Goal: Task Accomplishment & Management: Use online tool/utility

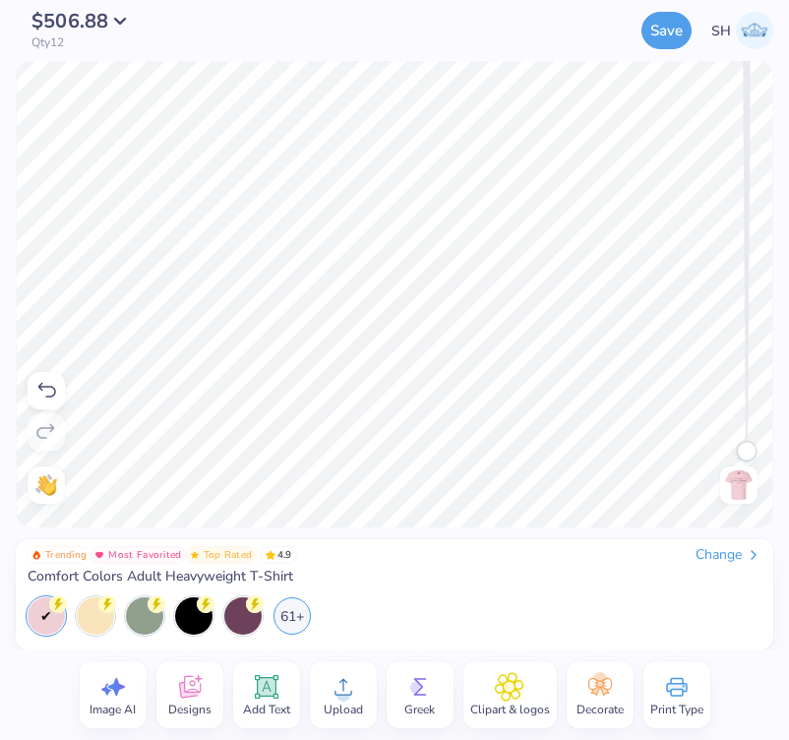
click at [735, 481] on img at bounding box center [738, 484] width 31 height 31
click at [287, 130] on div "$463.20 Qty 12 Save SH Image AI Designs Add Text Upload Greek Clipart & logos D…" at bounding box center [394, 370] width 789 height 740
click at [741, 475] on img at bounding box center [738, 484] width 31 height 31
click at [354, 689] on icon at bounding box center [344, 687] width 30 height 30
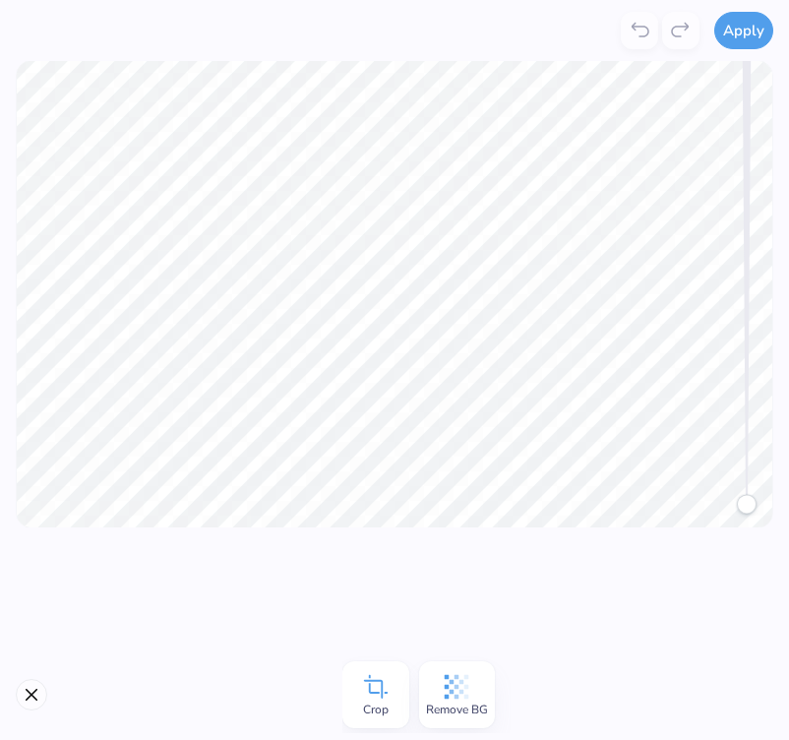
click at [380, 695] on icon at bounding box center [376, 687] width 30 height 30
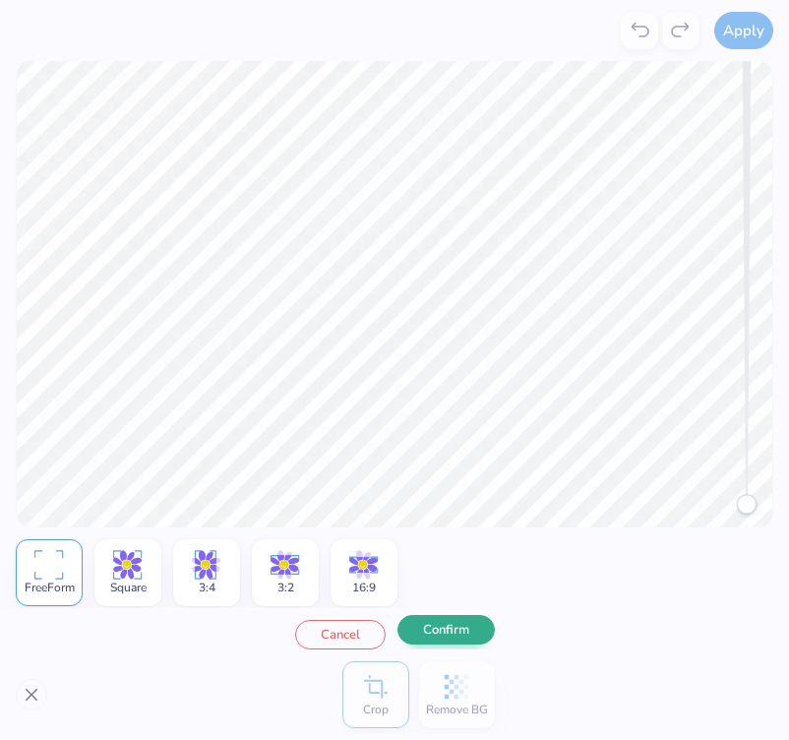
click at [444, 642] on button "Confirm" at bounding box center [446, 630] width 97 height 30
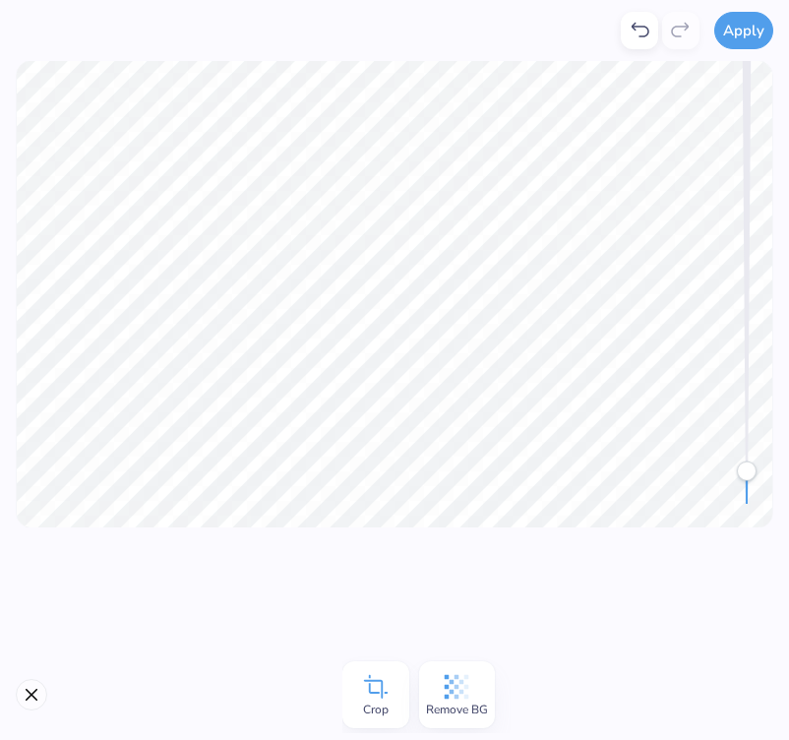
click at [363, 703] on span "Crop" at bounding box center [376, 710] width 26 height 16
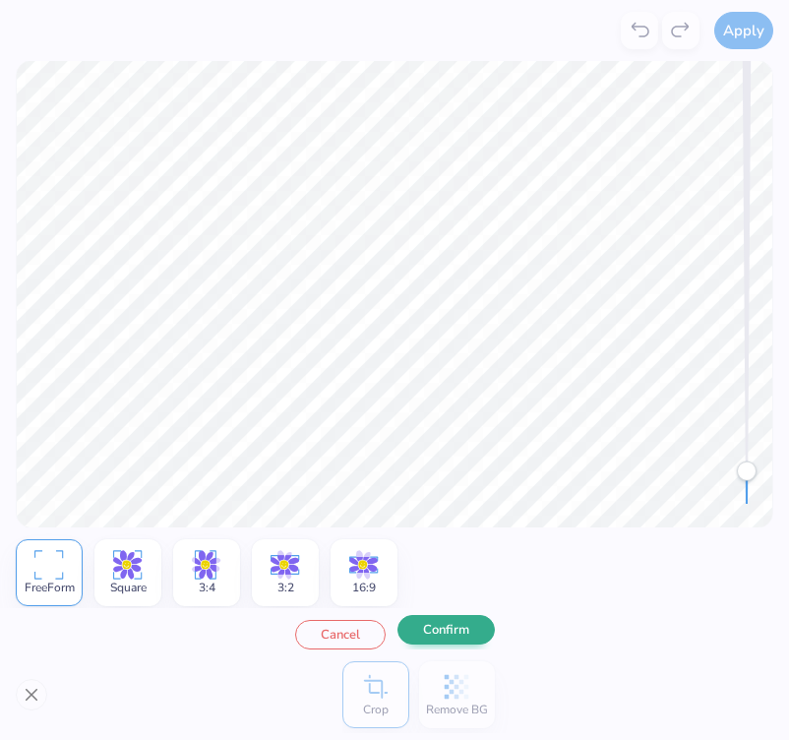
click at [434, 637] on button "Confirm" at bounding box center [446, 630] width 97 height 30
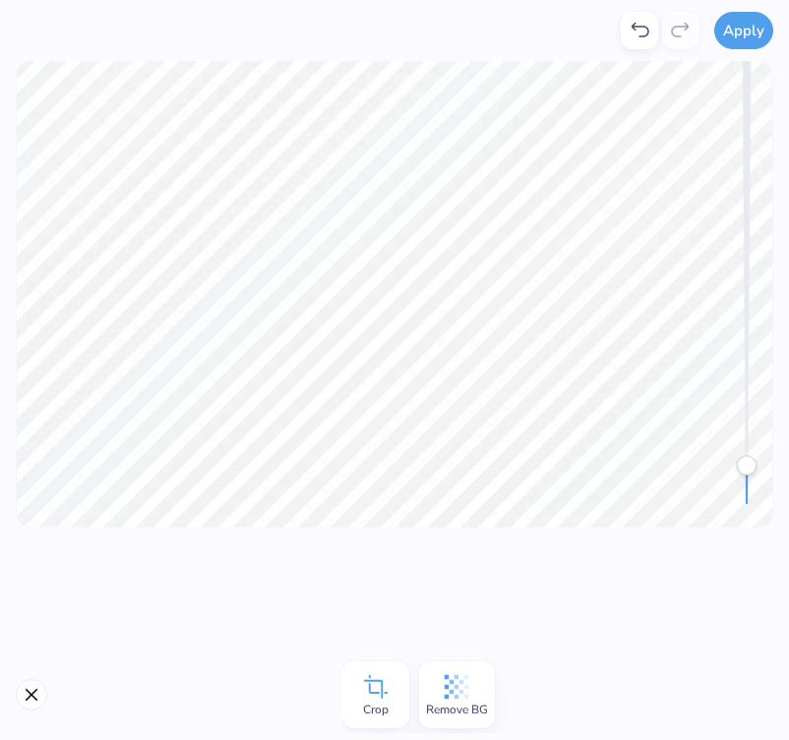
click at [454, 697] on icon at bounding box center [457, 687] width 30 height 30
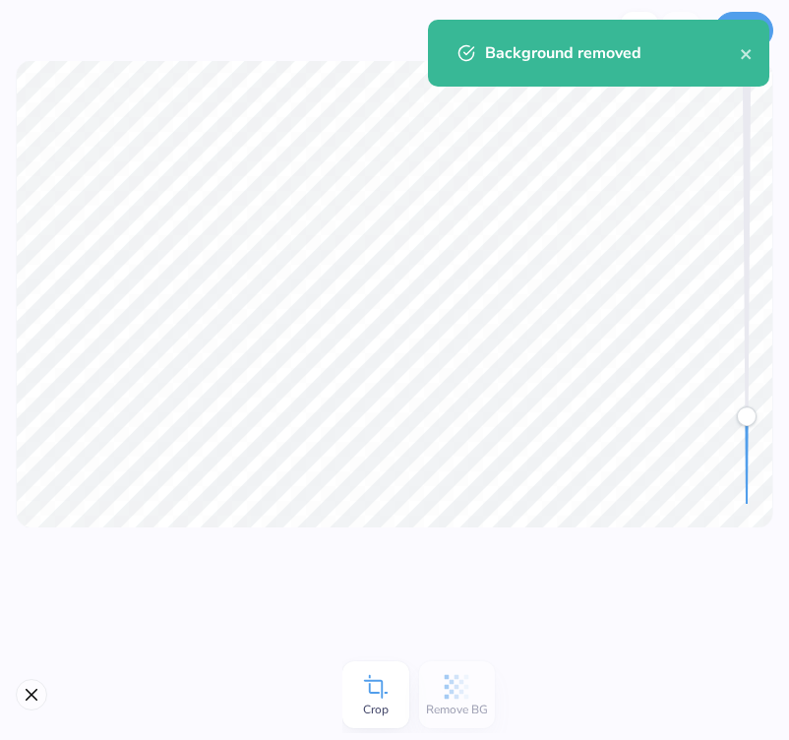
click at [377, 697] on icon at bounding box center [376, 687] width 30 height 30
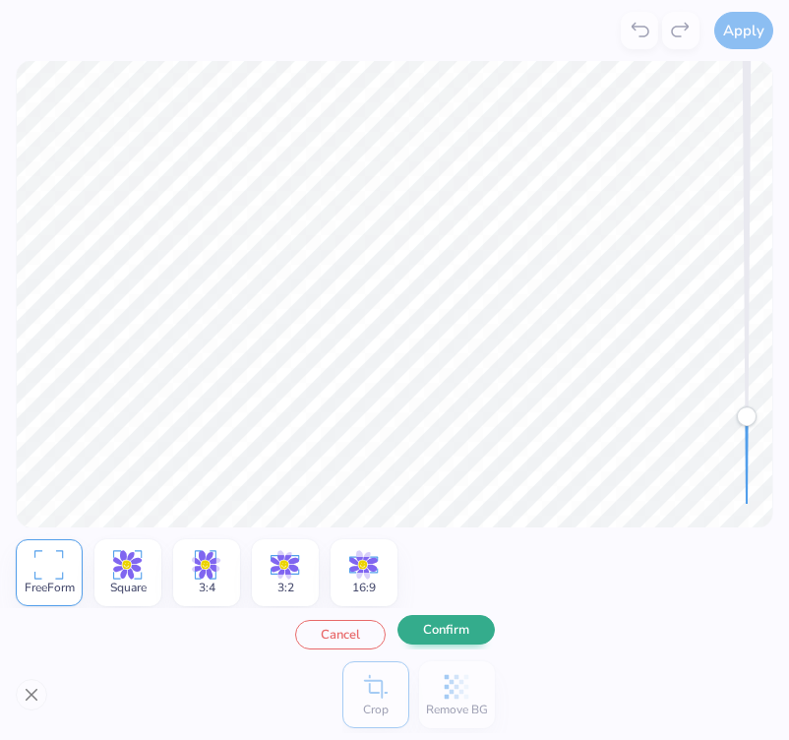
click at [445, 636] on button "Confirm" at bounding box center [446, 630] width 97 height 30
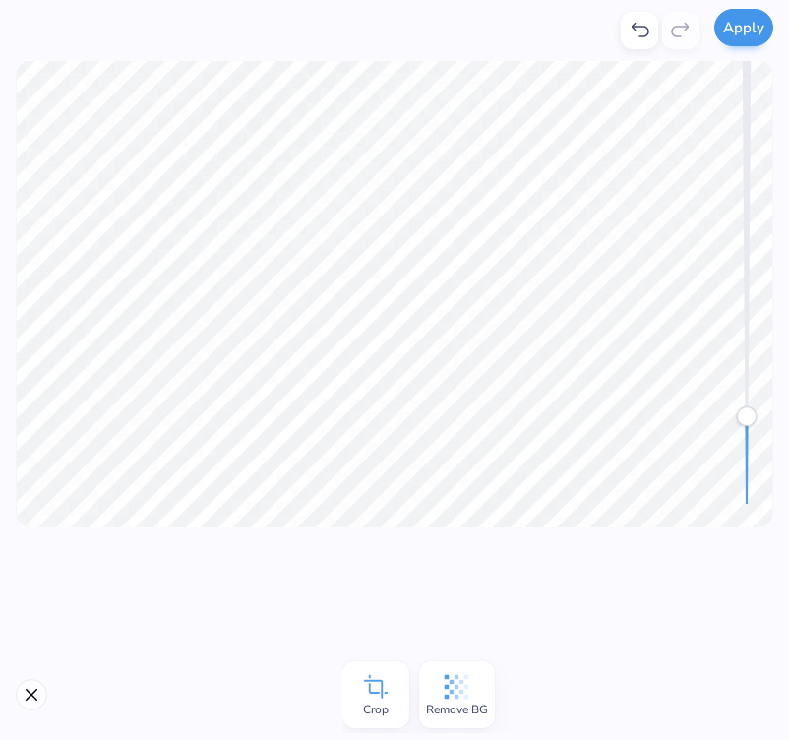
click at [746, 16] on button "Apply" at bounding box center [743, 27] width 59 height 37
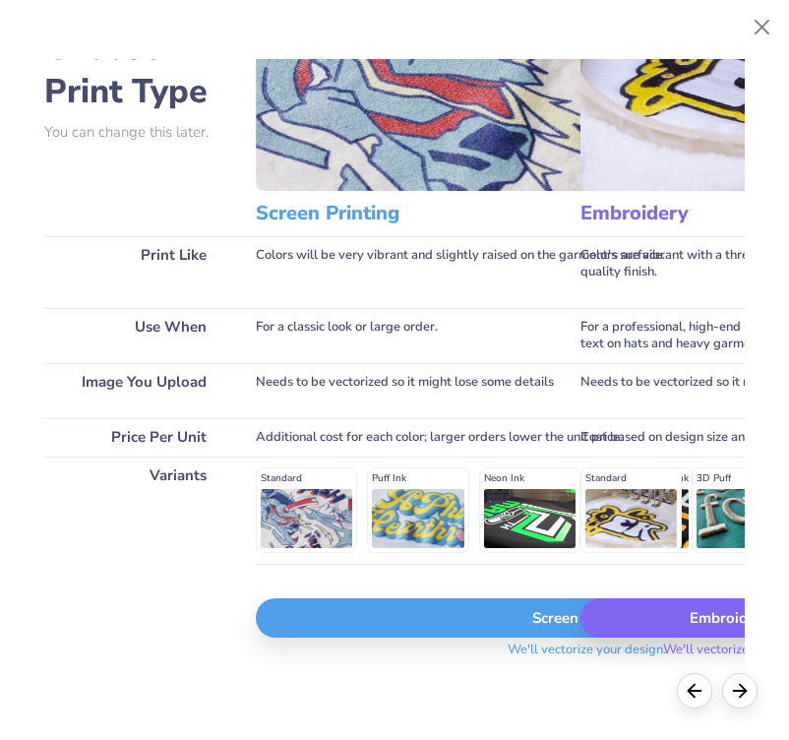
scroll to position [100, 0]
click at [426, 613] on div "Screen Print" at bounding box center [587, 617] width 662 height 39
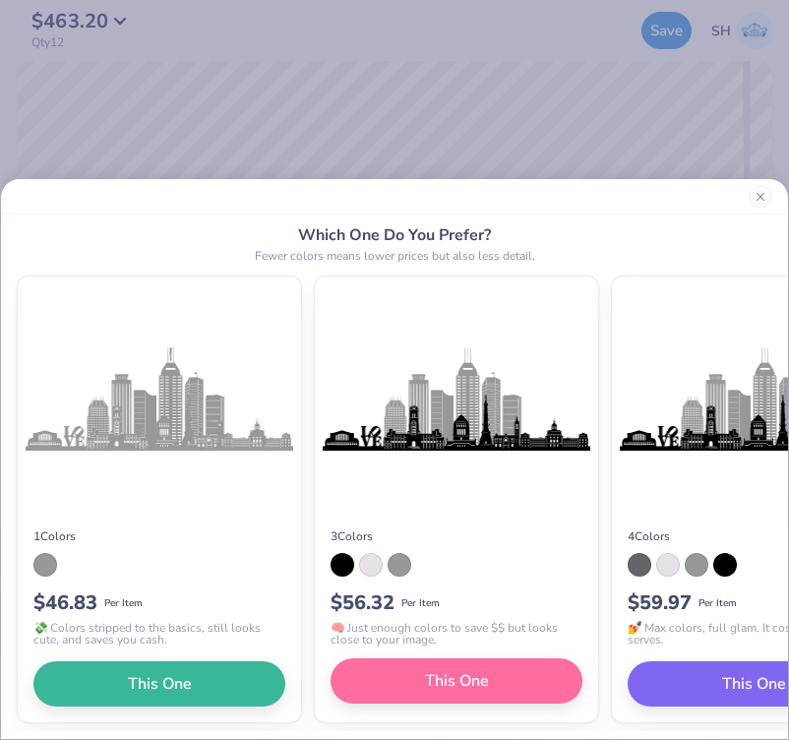
click at [454, 680] on span "This One" at bounding box center [457, 681] width 64 height 24
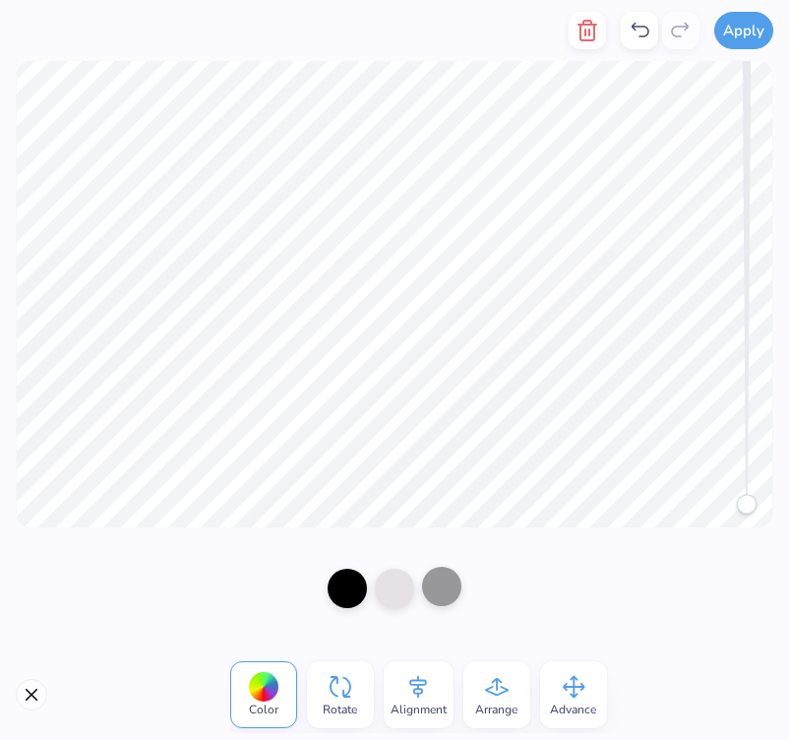
click at [445, 588] on div at bounding box center [441, 586] width 39 height 39
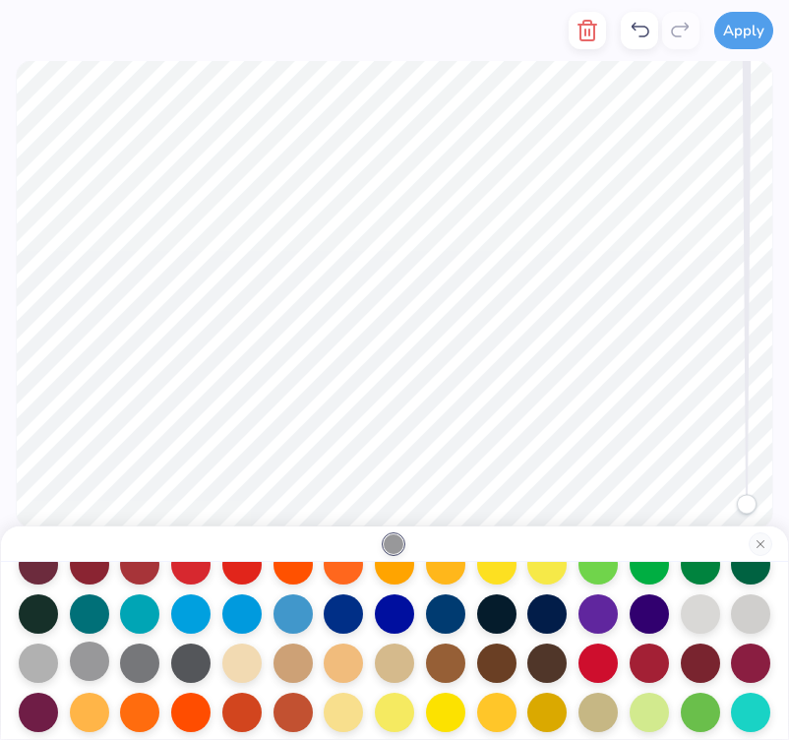
scroll to position [142, 0]
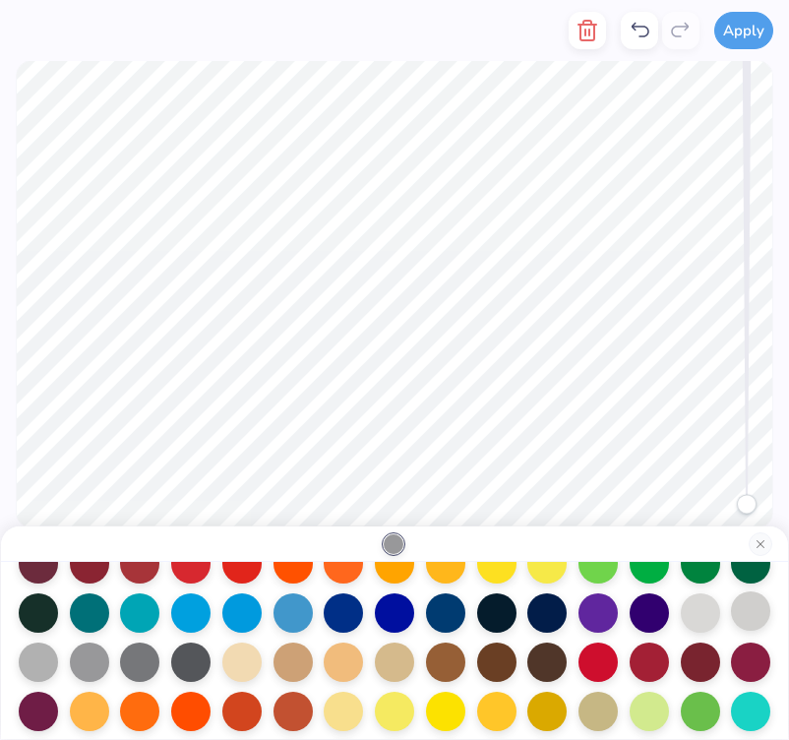
click at [745, 610] on div at bounding box center [750, 610] width 39 height 39
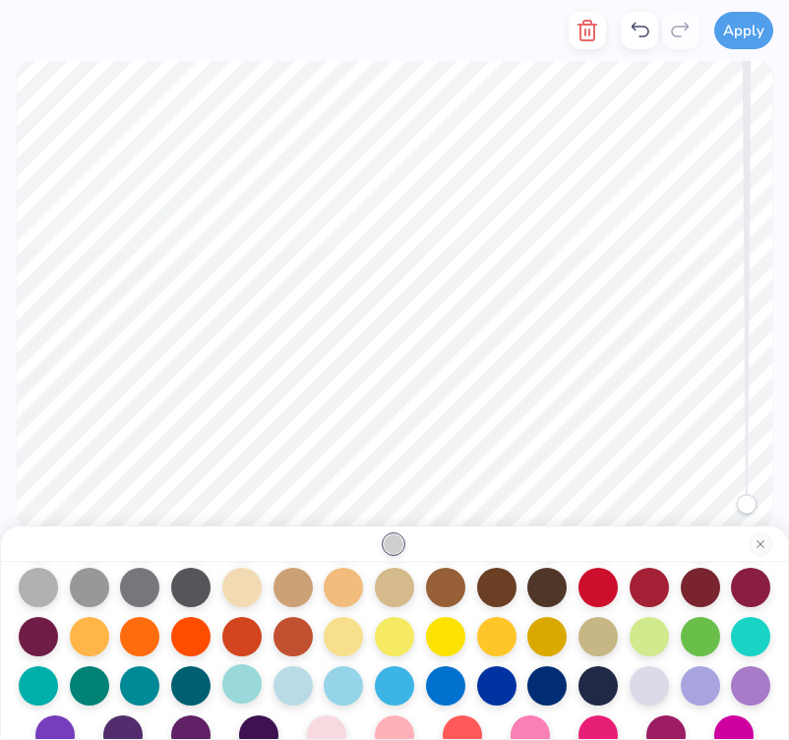
scroll to position [159, 0]
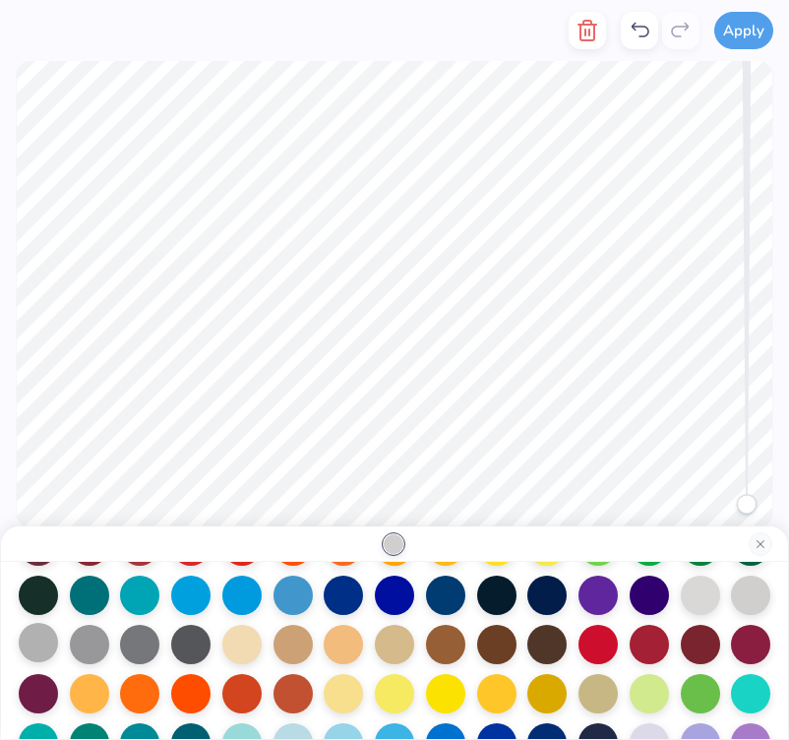
click at [34, 652] on div at bounding box center [38, 642] width 39 height 39
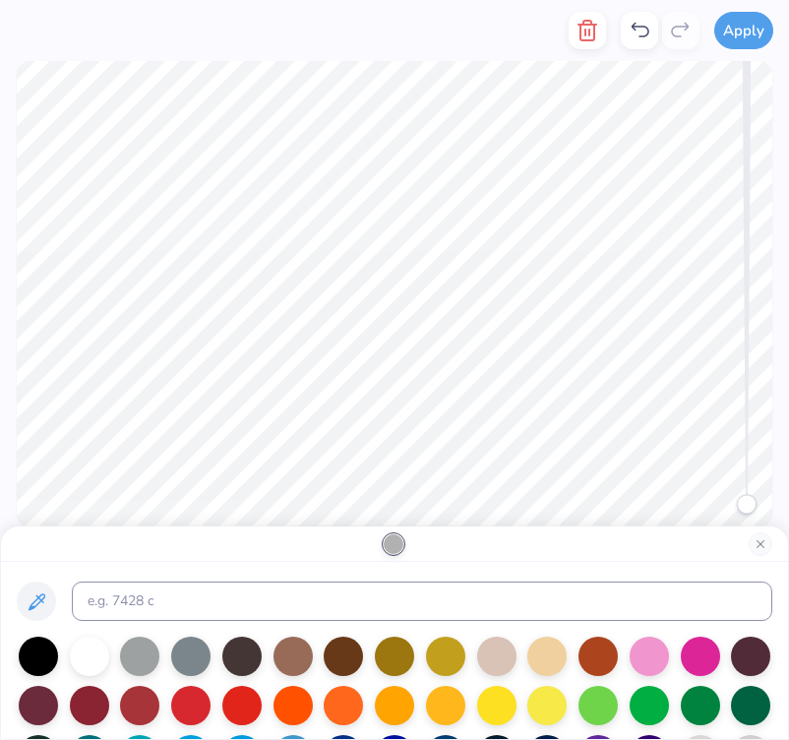
scroll to position [0, 0]
click at [765, 546] on button "Close" at bounding box center [761, 544] width 24 height 24
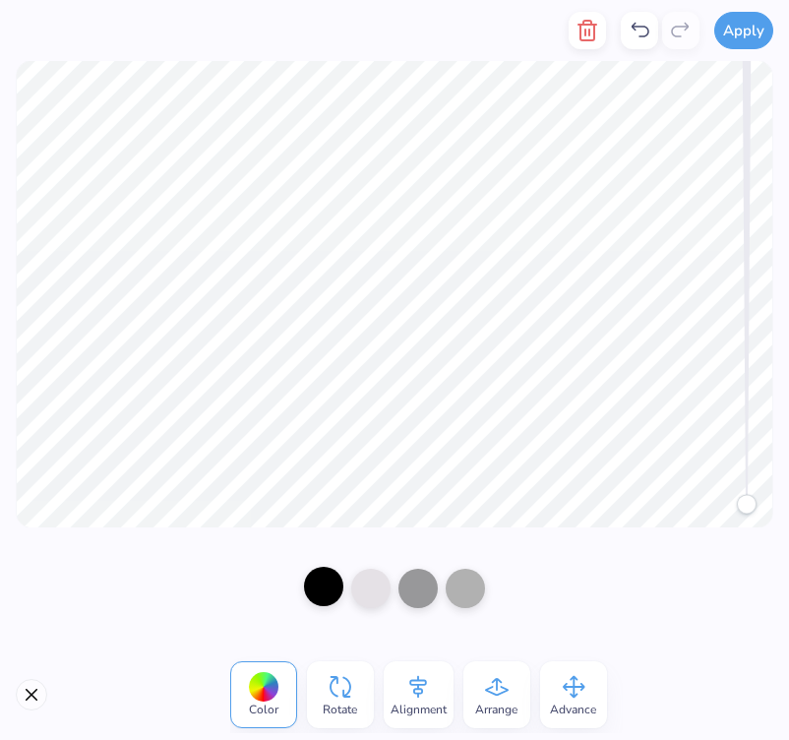
click at [318, 594] on div at bounding box center [323, 586] width 39 height 39
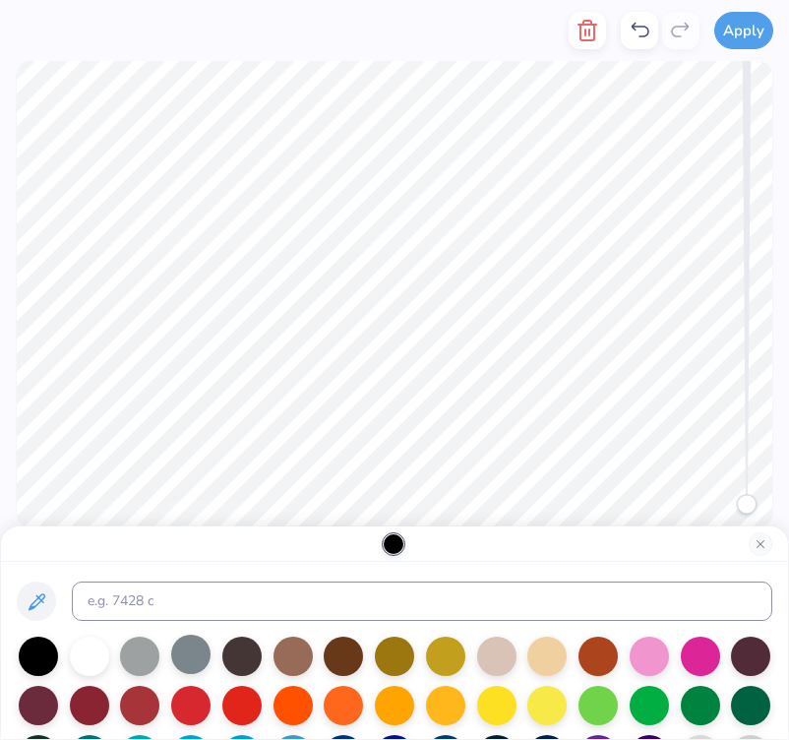
click at [186, 662] on div at bounding box center [190, 654] width 39 height 39
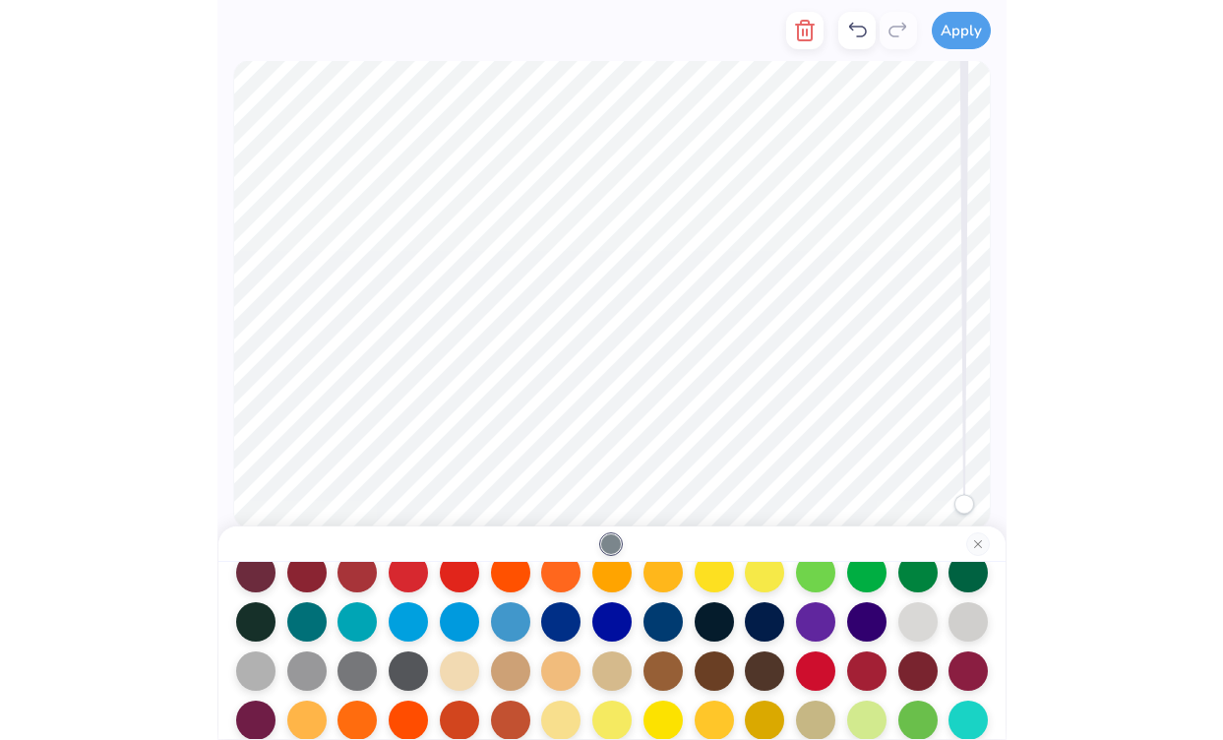
scroll to position [178, 0]
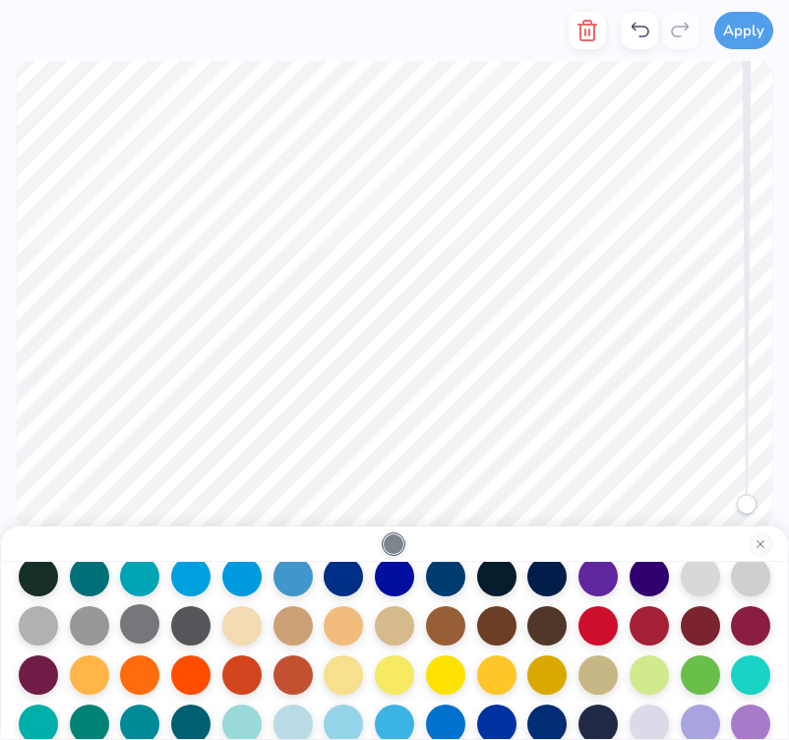
click at [156, 626] on div at bounding box center [139, 623] width 39 height 39
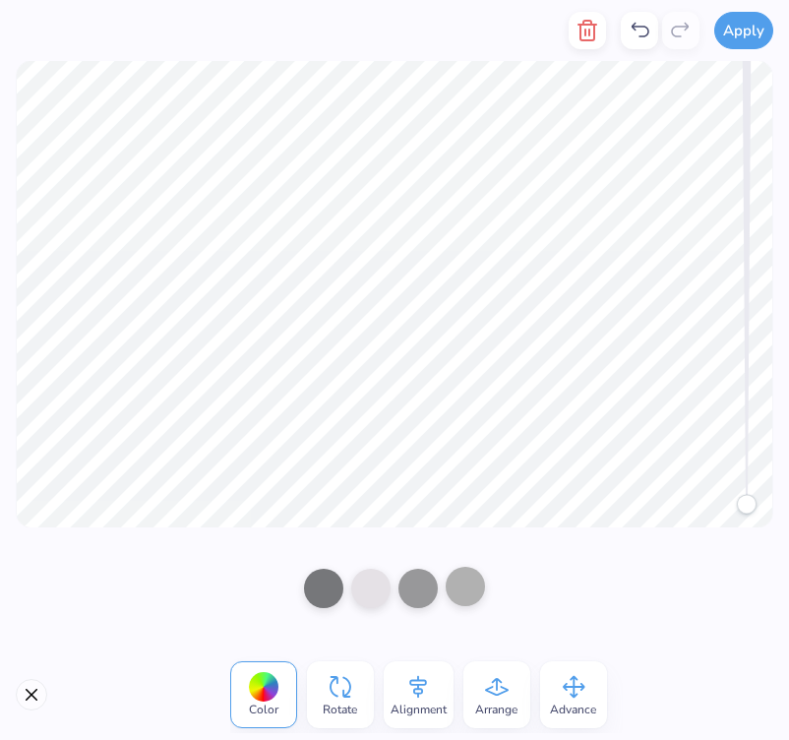
click at [480, 591] on div at bounding box center [465, 586] width 39 height 39
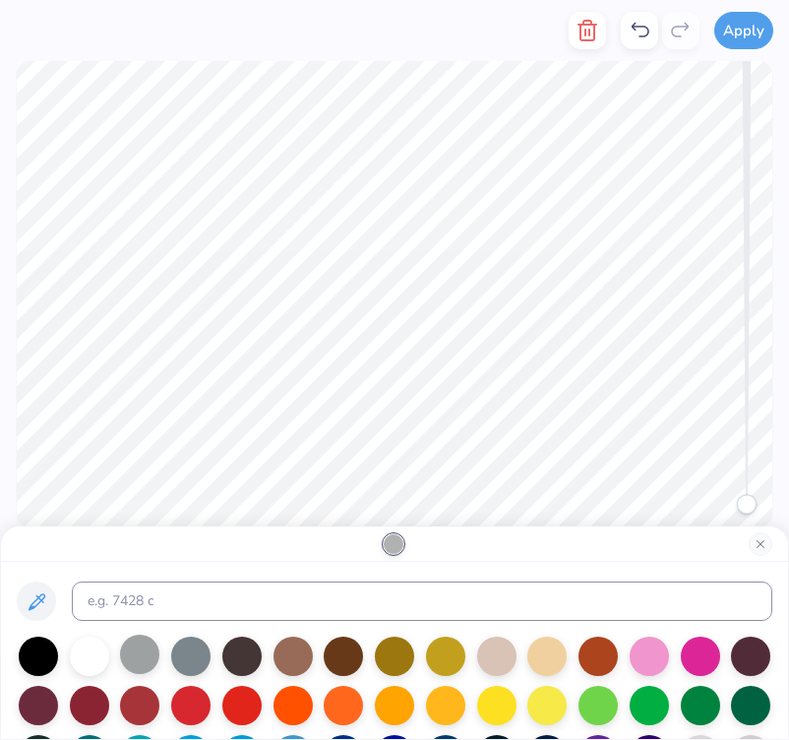
click at [139, 654] on div at bounding box center [139, 654] width 39 height 39
click at [766, 547] on button "Close" at bounding box center [761, 544] width 24 height 24
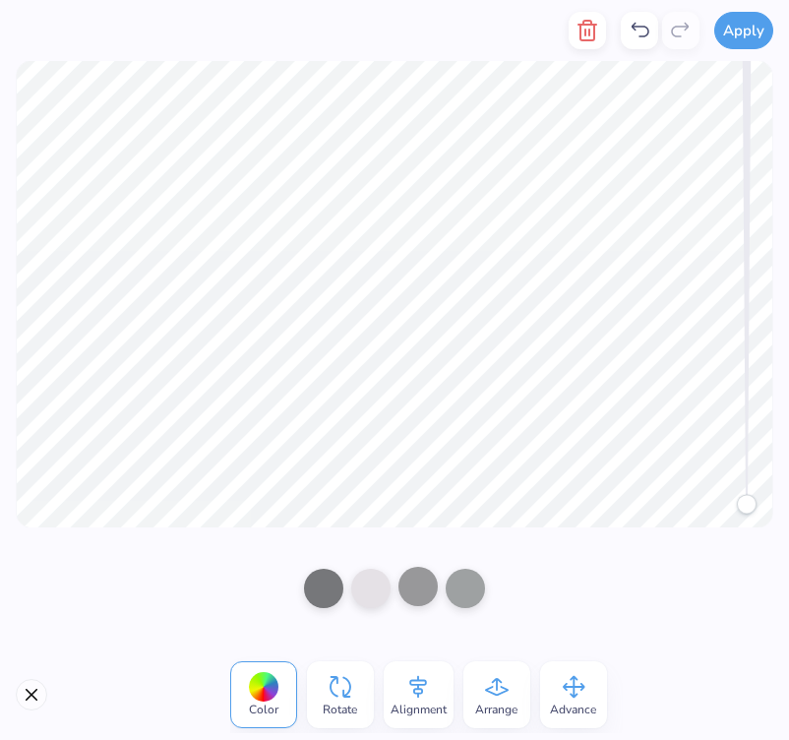
click at [437, 589] on div at bounding box center [418, 586] width 39 height 39
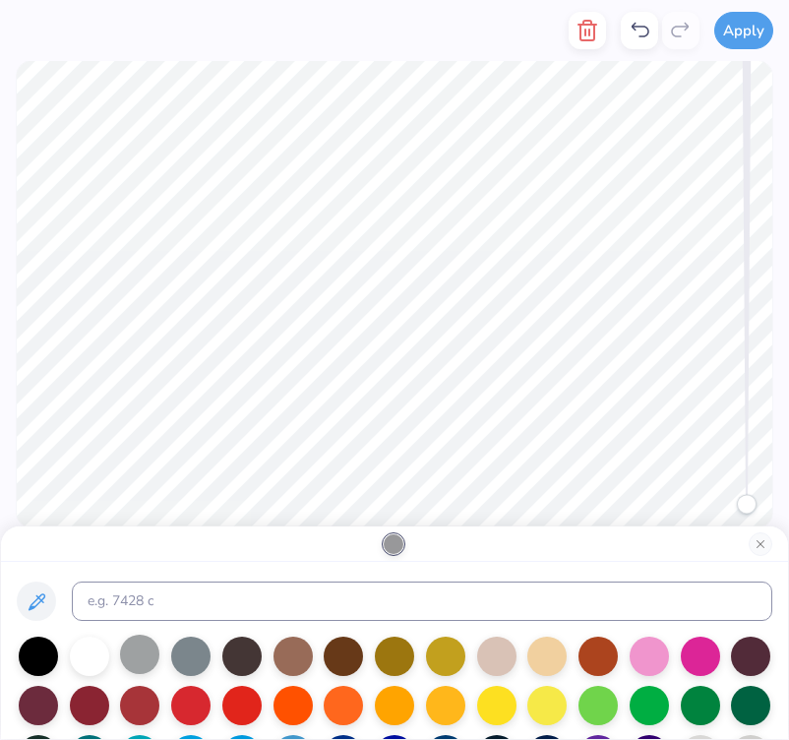
click at [143, 658] on div at bounding box center [139, 654] width 39 height 39
click at [763, 552] on button "Close" at bounding box center [761, 544] width 24 height 24
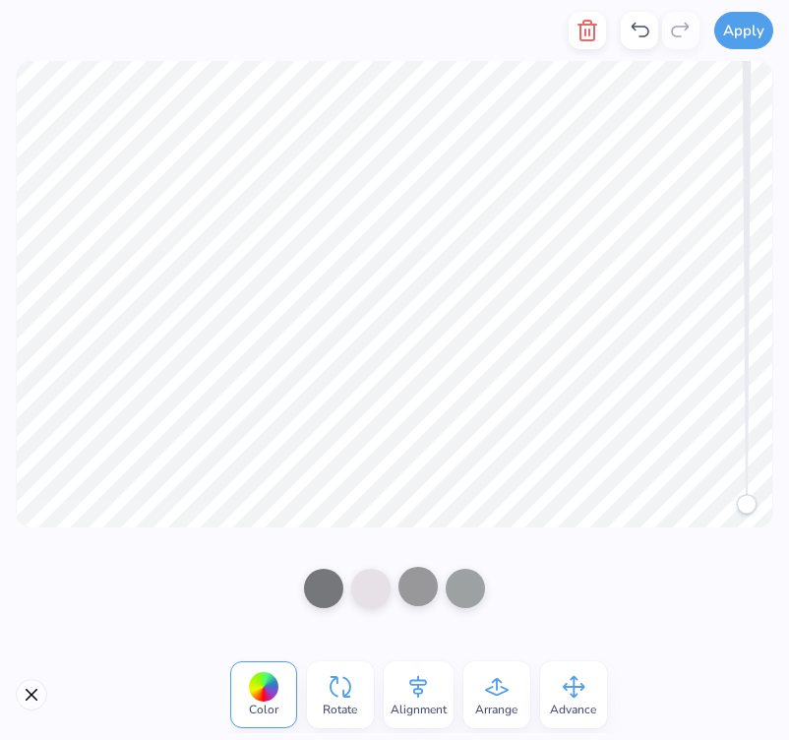
click at [426, 590] on div at bounding box center [418, 586] width 39 height 39
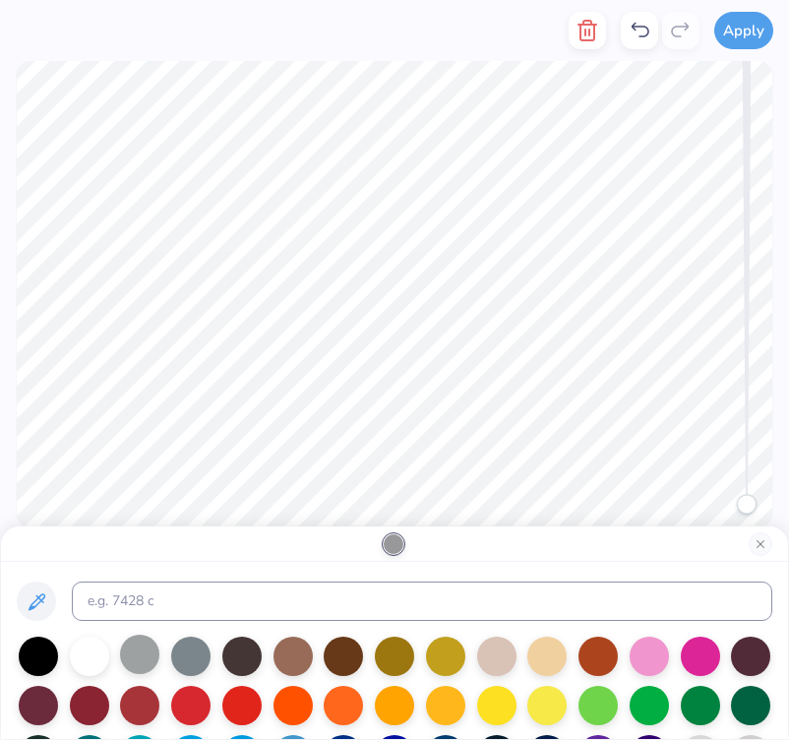
click at [147, 655] on div at bounding box center [139, 654] width 39 height 39
click at [764, 544] on button "Close" at bounding box center [761, 544] width 24 height 24
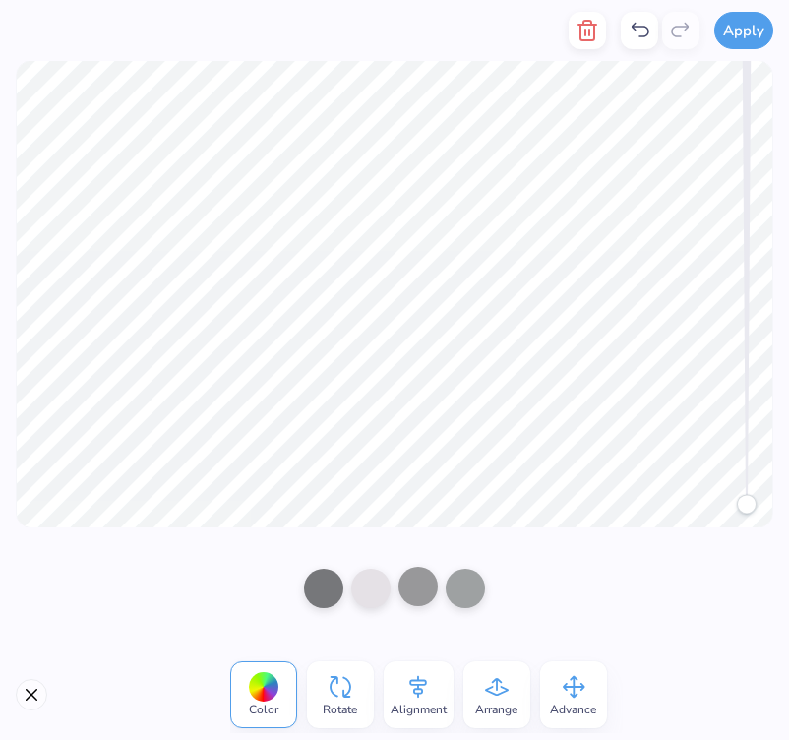
click at [431, 595] on div at bounding box center [418, 586] width 39 height 39
click at [460, 592] on div at bounding box center [465, 586] width 39 height 39
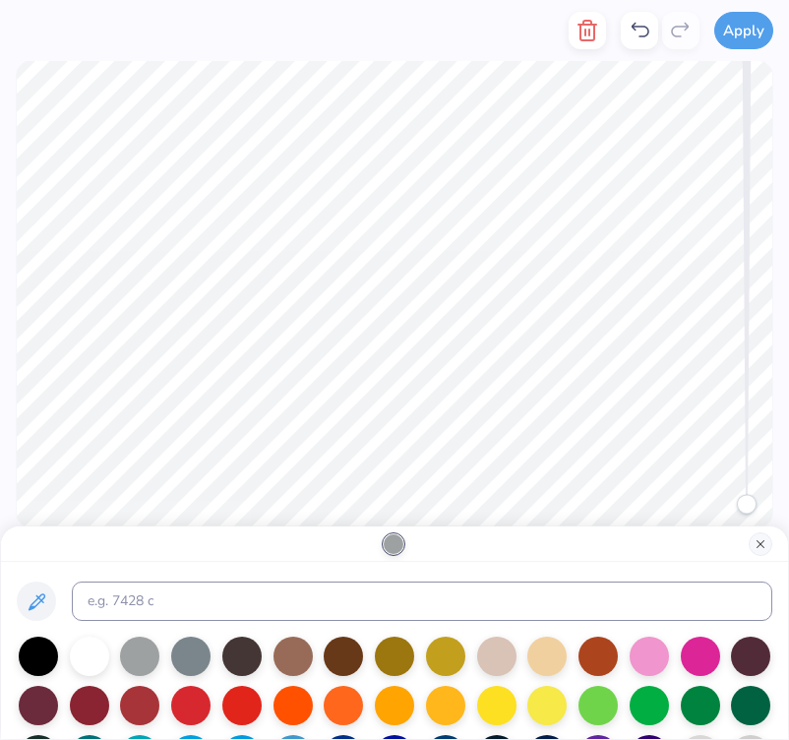
click at [770, 546] on button "Close" at bounding box center [761, 544] width 24 height 24
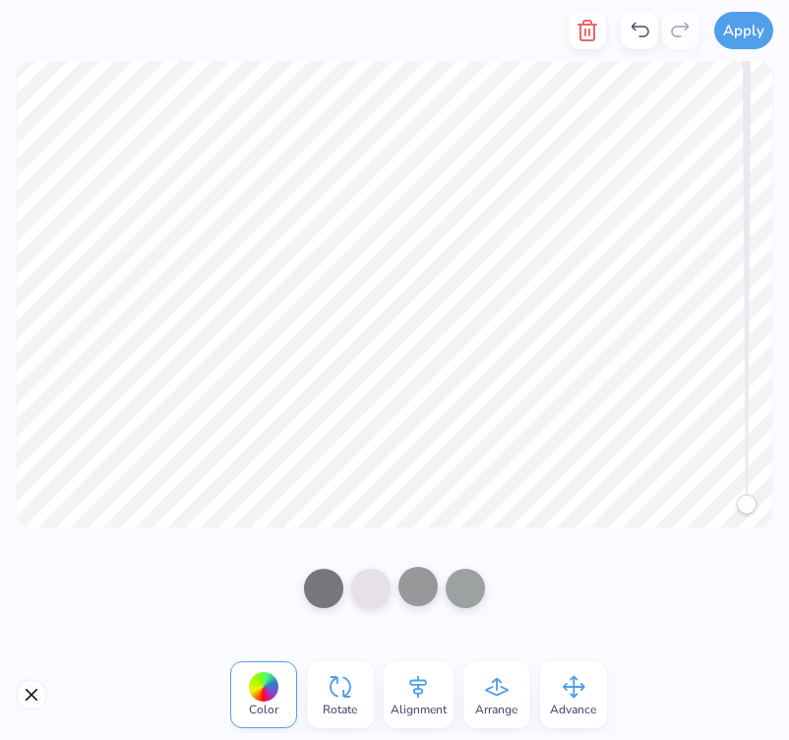
click at [411, 591] on div at bounding box center [418, 586] width 39 height 39
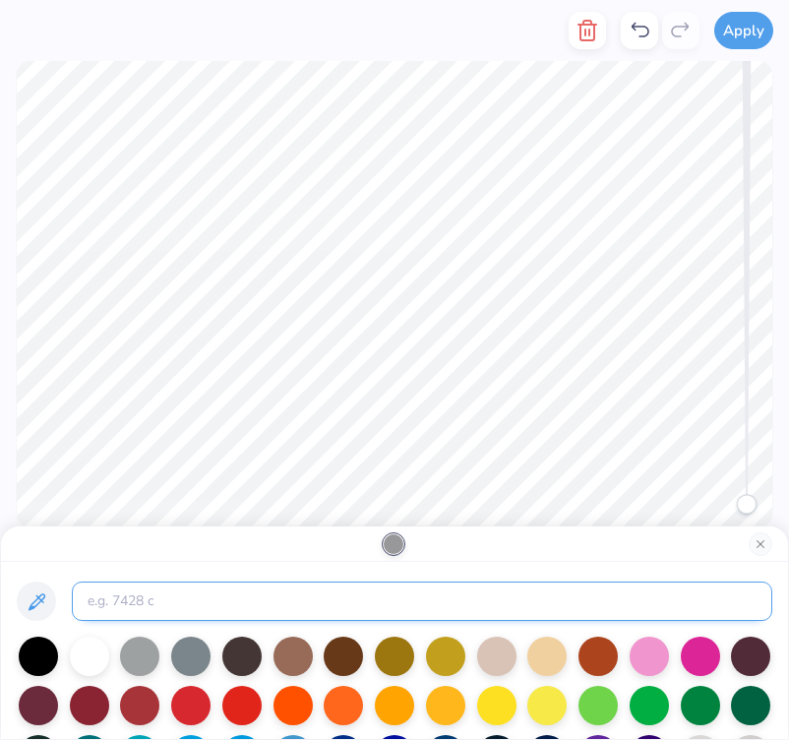
click at [362, 604] on input at bounding box center [422, 601] width 701 height 39
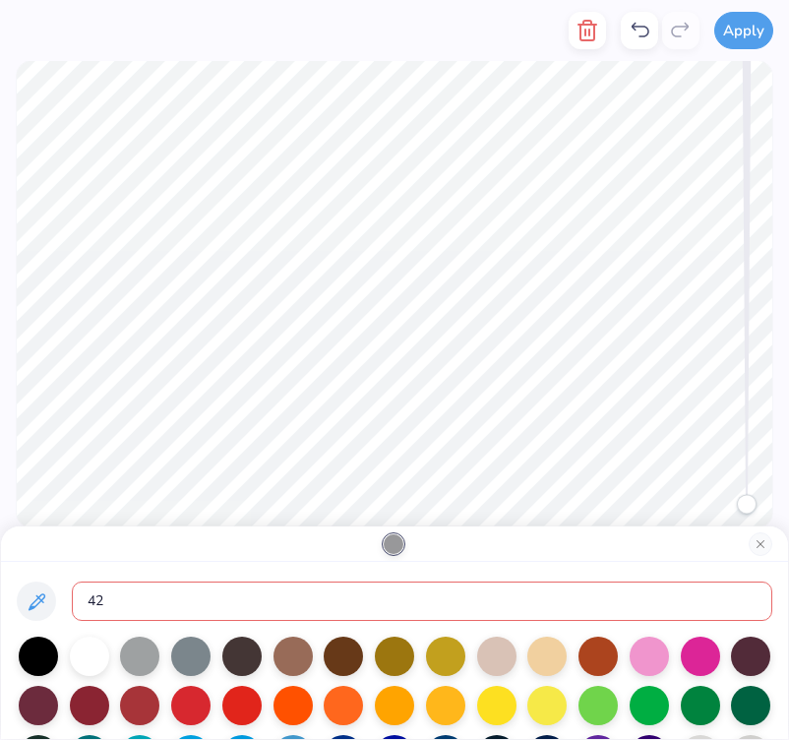
type input "422"
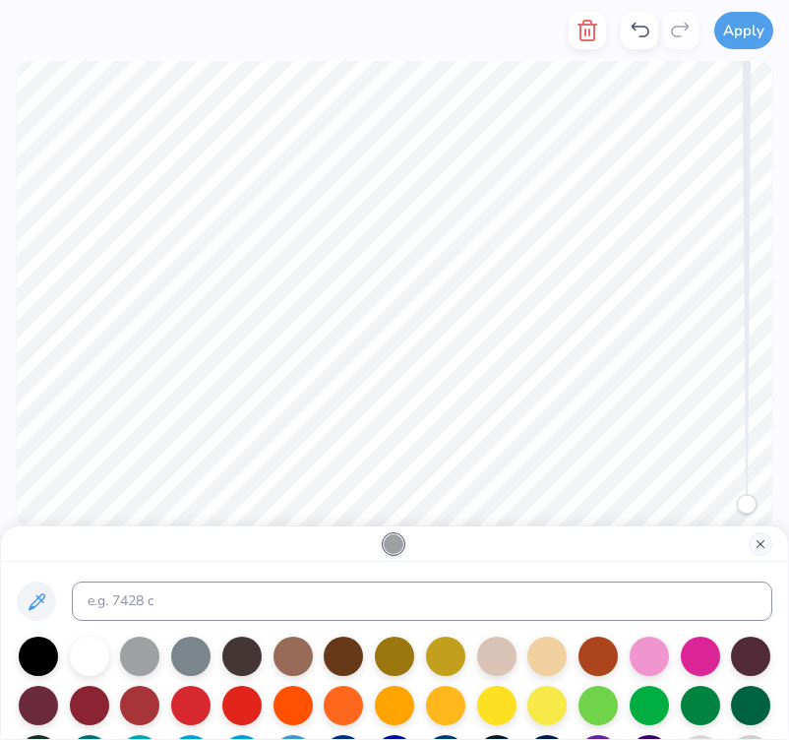
click at [764, 542] on button "Close" at bounding box center [761, 544] width 24 height 24
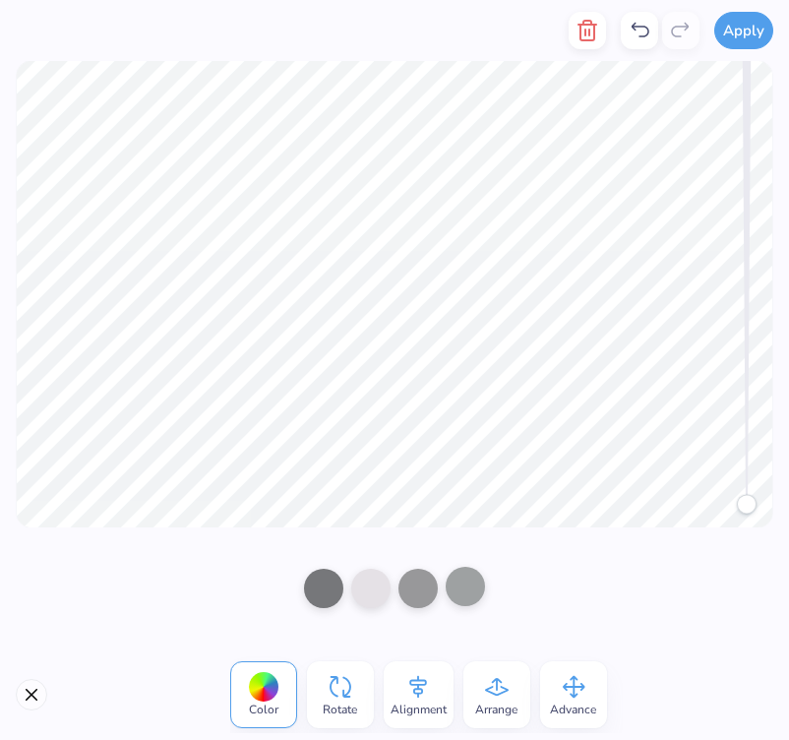
click at [476, 585] on div at bounding box center [465, 586] width 39 height 39
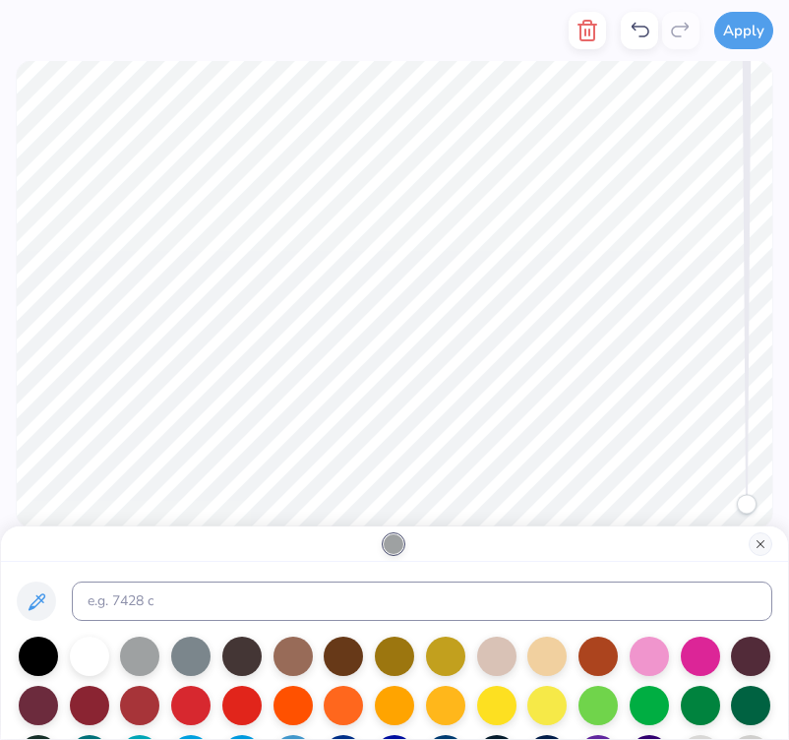
click at [765, 536] on button "Close" at bounding box center [761, 544] width 24 height 24
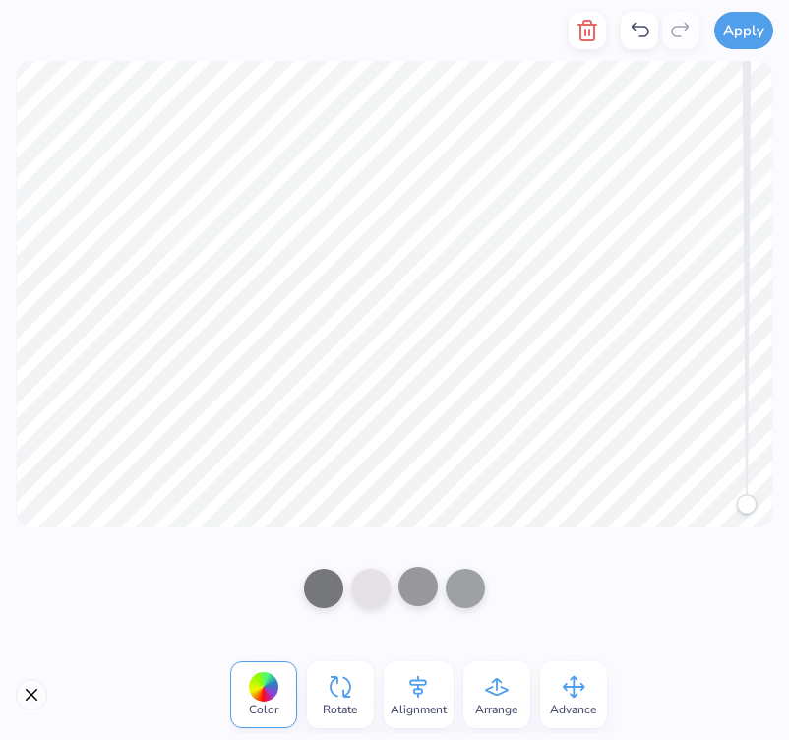
click at [431, 575] on div at bounding box center [418, 586] width 39 height 39
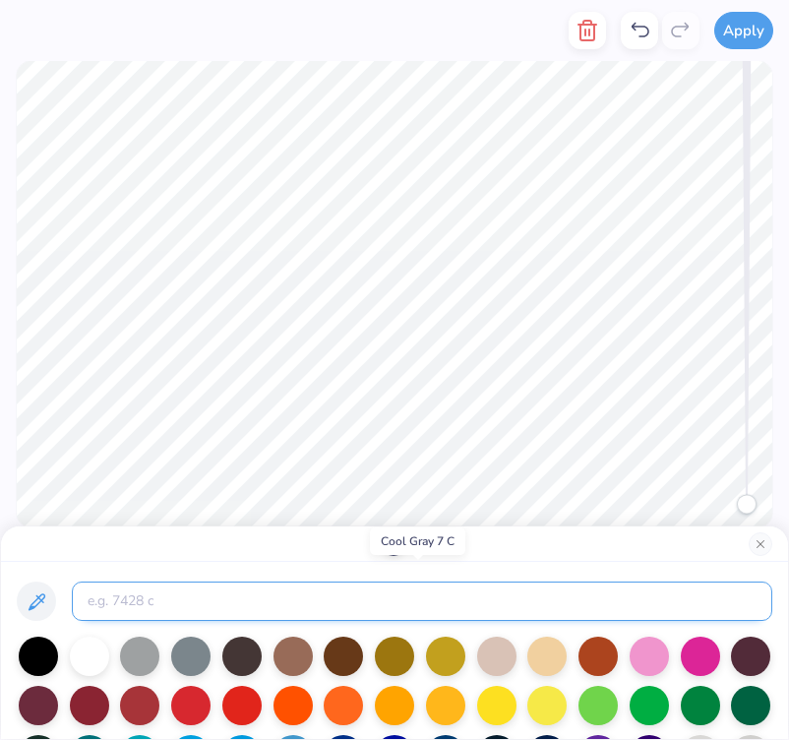
click at [425, 596] on input at bounding box center [422, 601] width 701 height 39
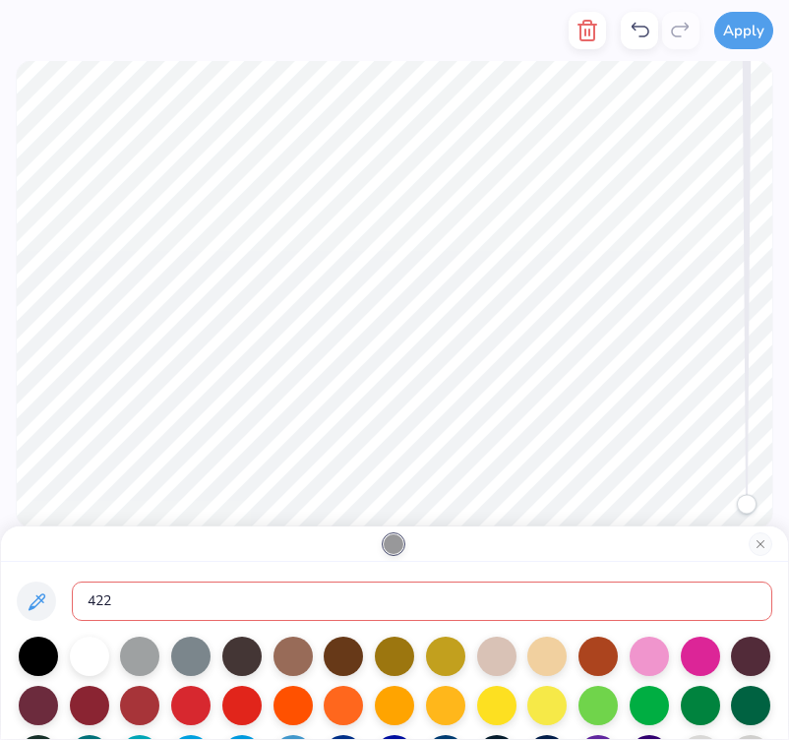
type input "422"
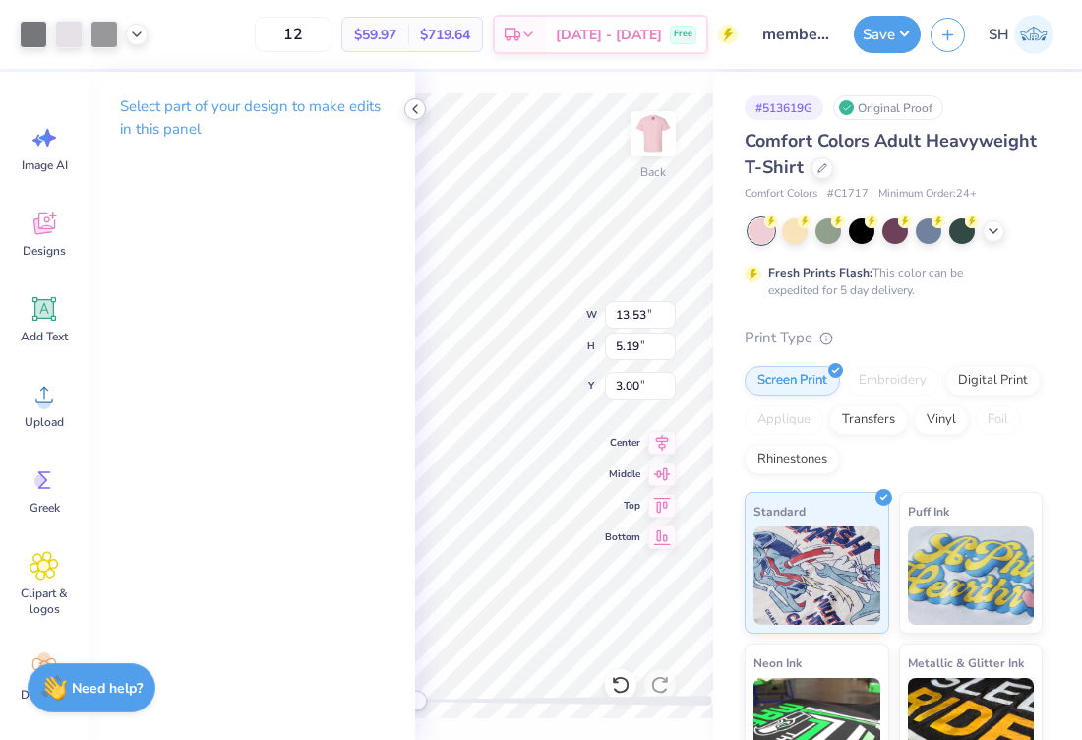
click at [419, 113] on icon at bounding box center [415, 109] width 16 height 16
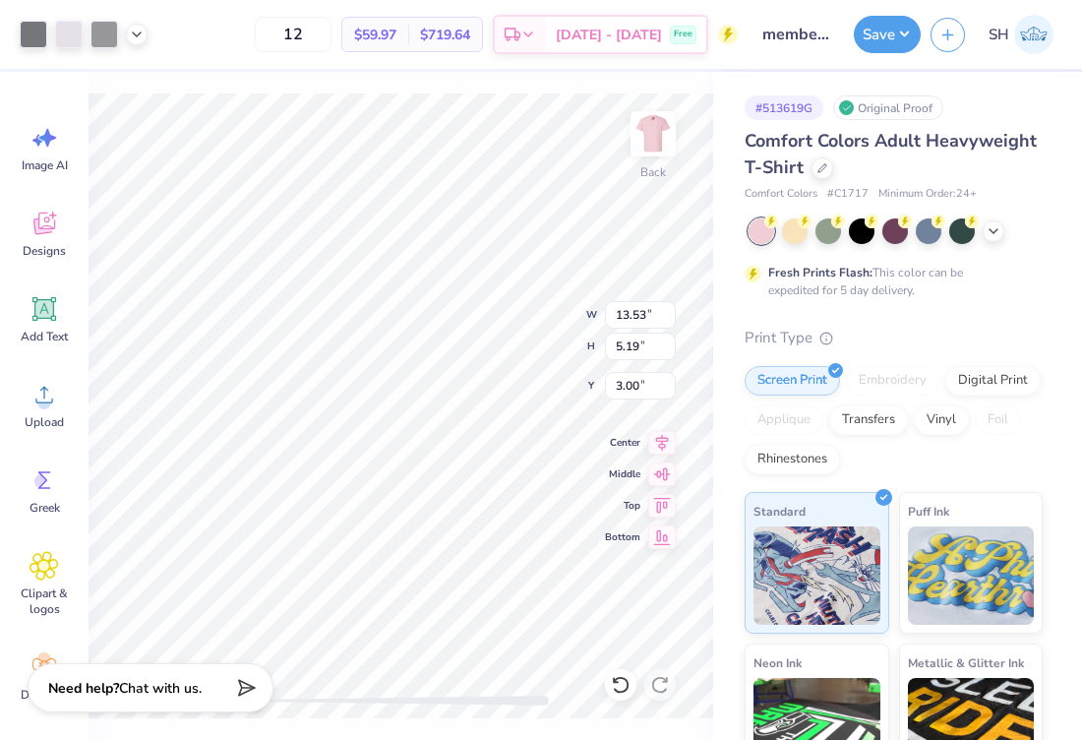
click at [51, 35] on div at bounding box center [84, 35] width 128 height 28
click at [41, 34] on div at bounding box center [34, 33] width 28 height 28
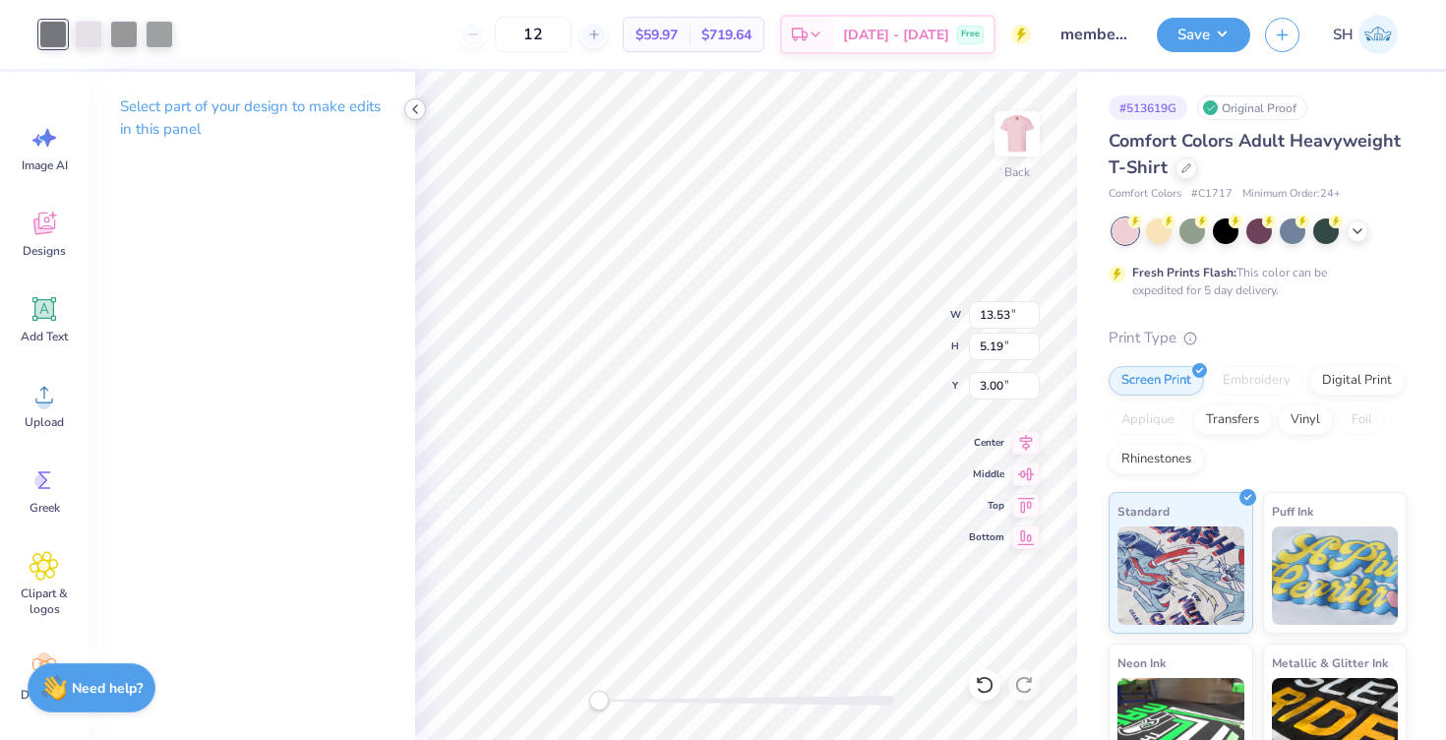
click at [412, 110] on icon at bounding box center [415, 109] width 16 height 16
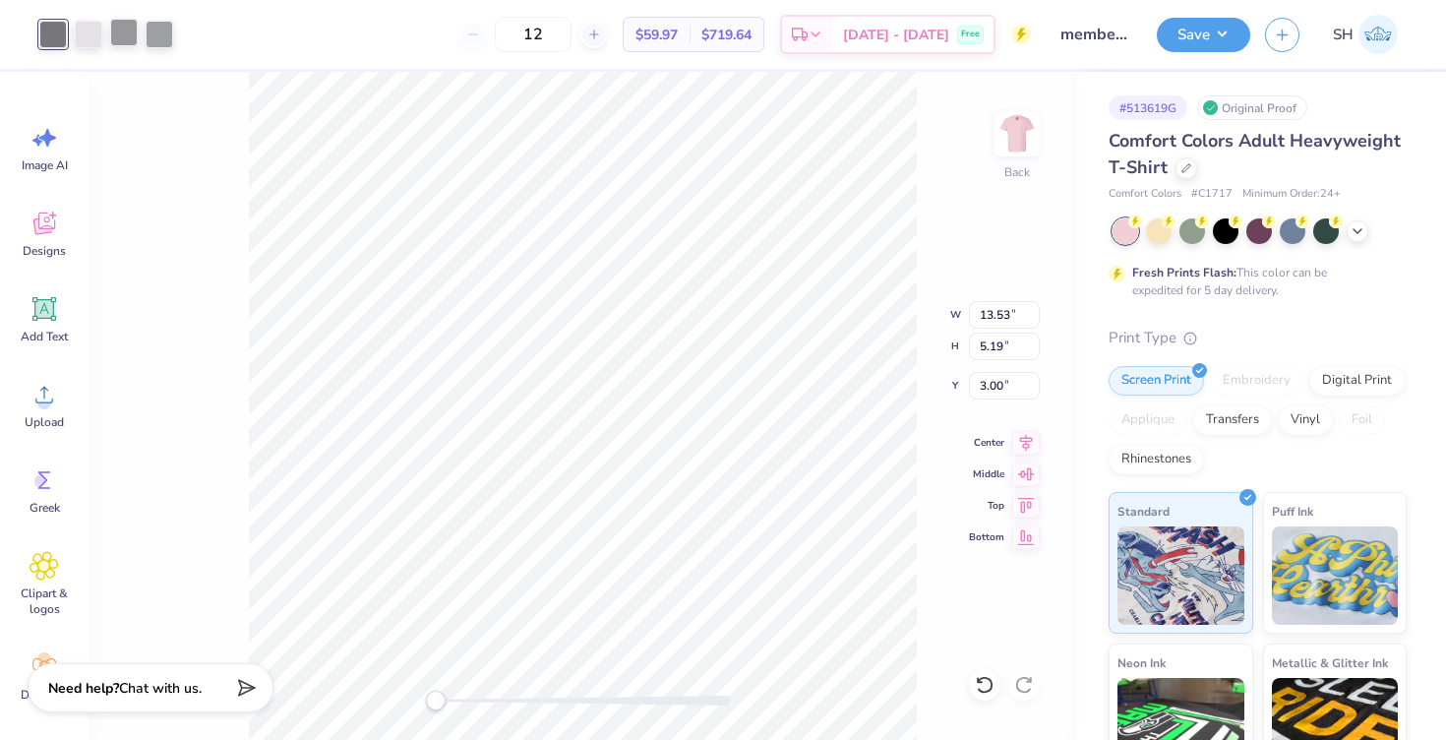
click at [132, 36] on div at bounding box center [124, 33] width 28 height 28
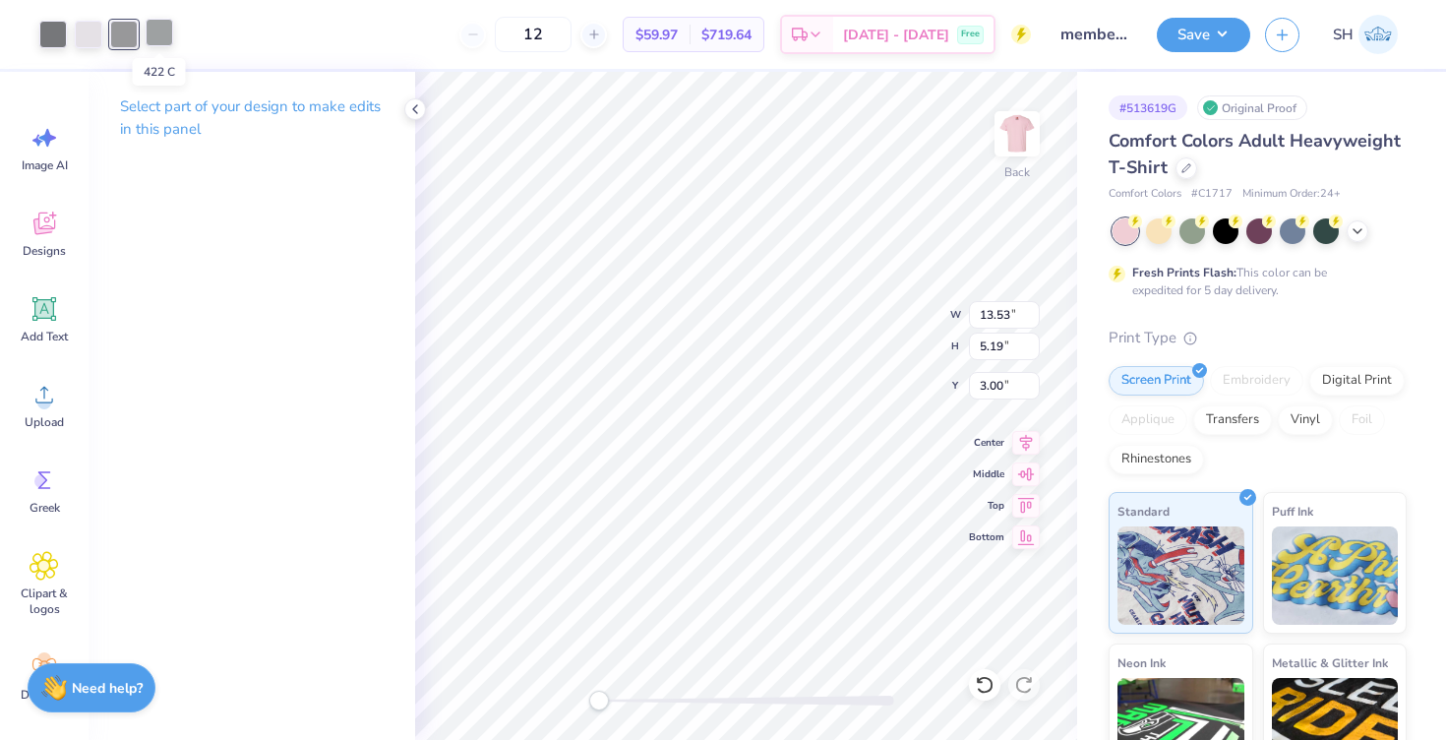
click at [171, 38] on div at bounding box center [160, 33] width 28 height 28
click at [55, 37] on div at bounding box center [53, 33] width 28 height 28
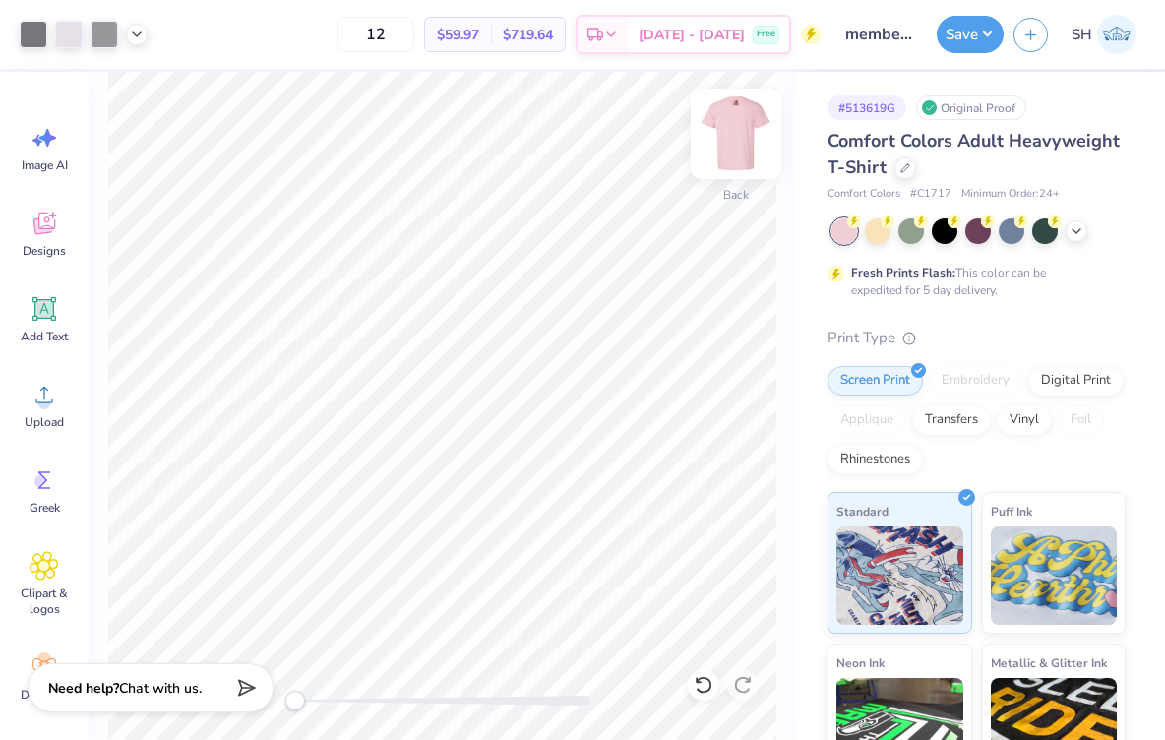
click at [732, 135] on img at bounding box center [736, 133] width 79 height 79
click at [726, 137] on img at bounding box center [736, 133] width 79 height 79
click at [788, 30] on button "Save" at bounding box center [970, 31] width 67 height 37
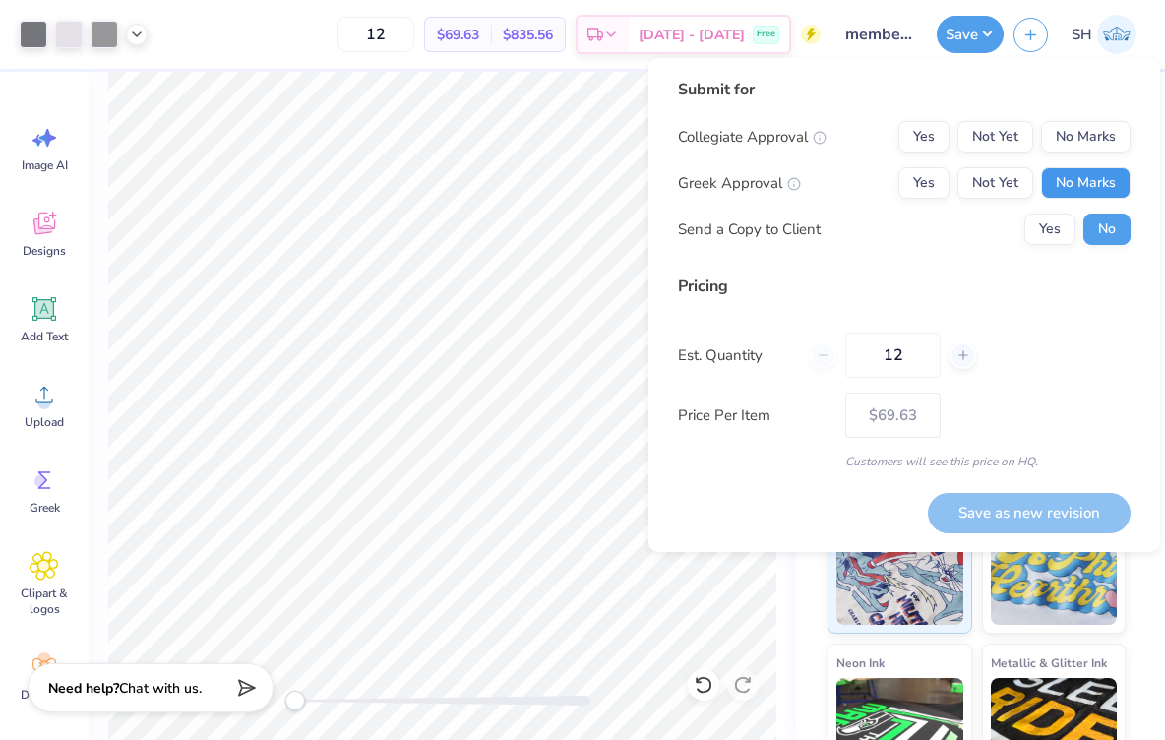
click at [788, 179] on button "No Marks" at bounding box center [1086, 182] width 90 height 31
click at [788, 135] on button "Not Yet" at bounding box center [995, 136] width 76 height 31
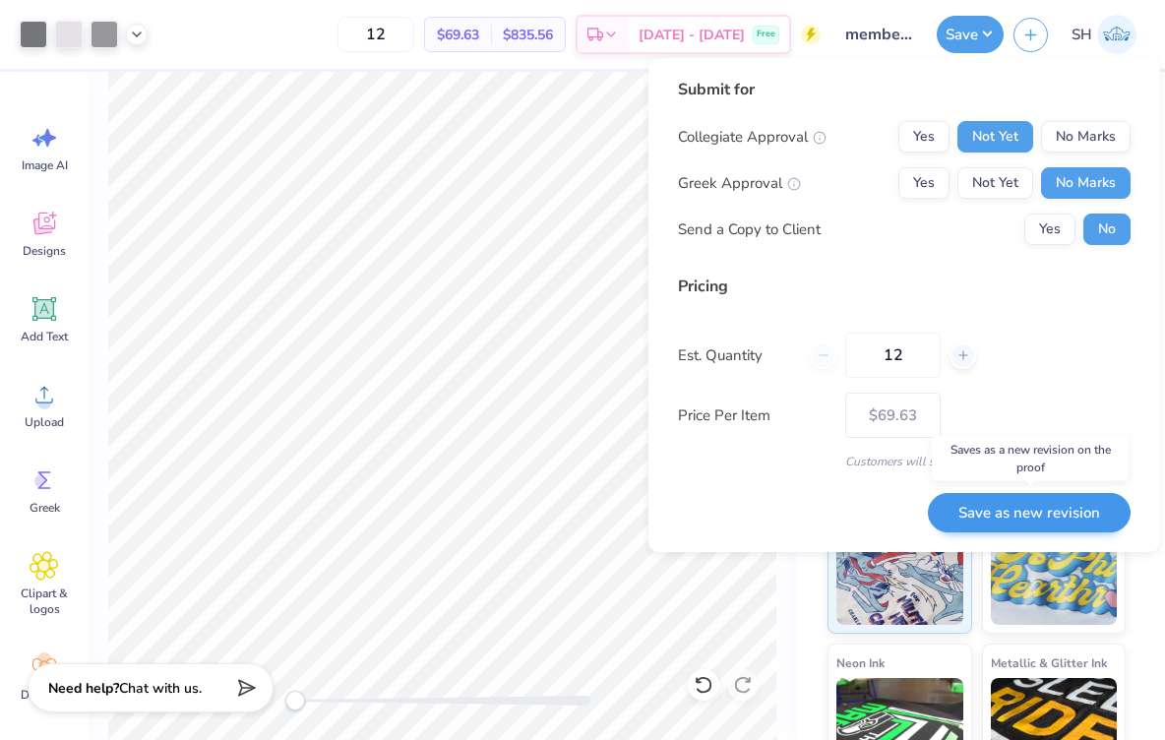
click at [788, 520] on button "Save as new revision" at bounding box center [1029, 513] width 203 height 40
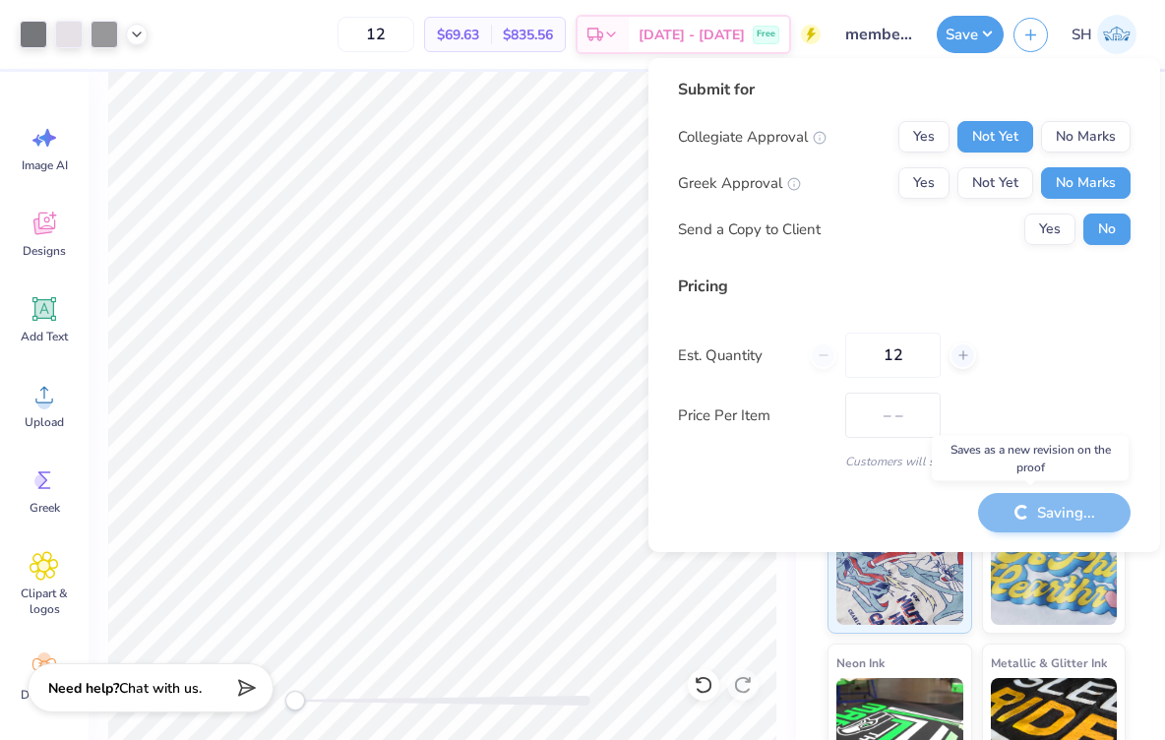
type input "$69.63"
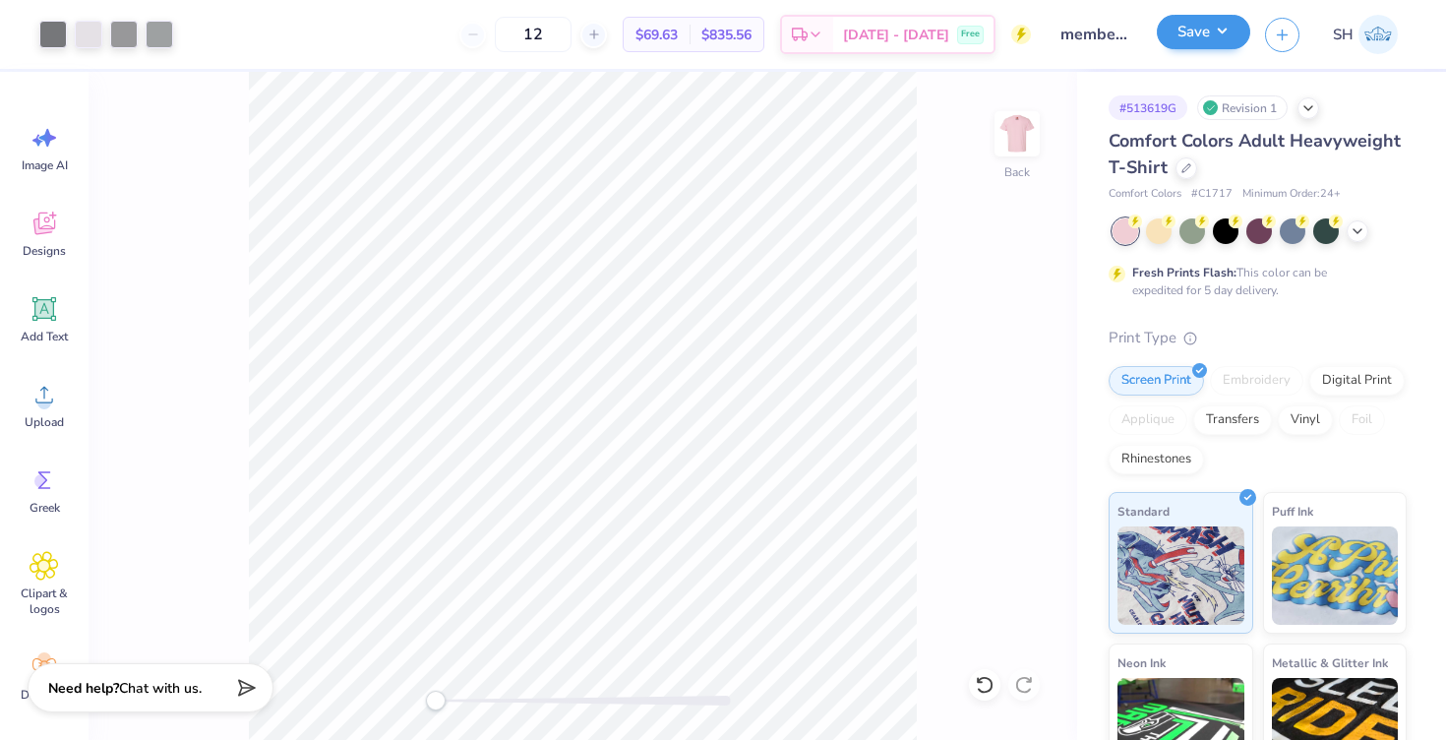
click at [788, 28] on button "Save" at bounding box center [1203, 32] width 93 height 34
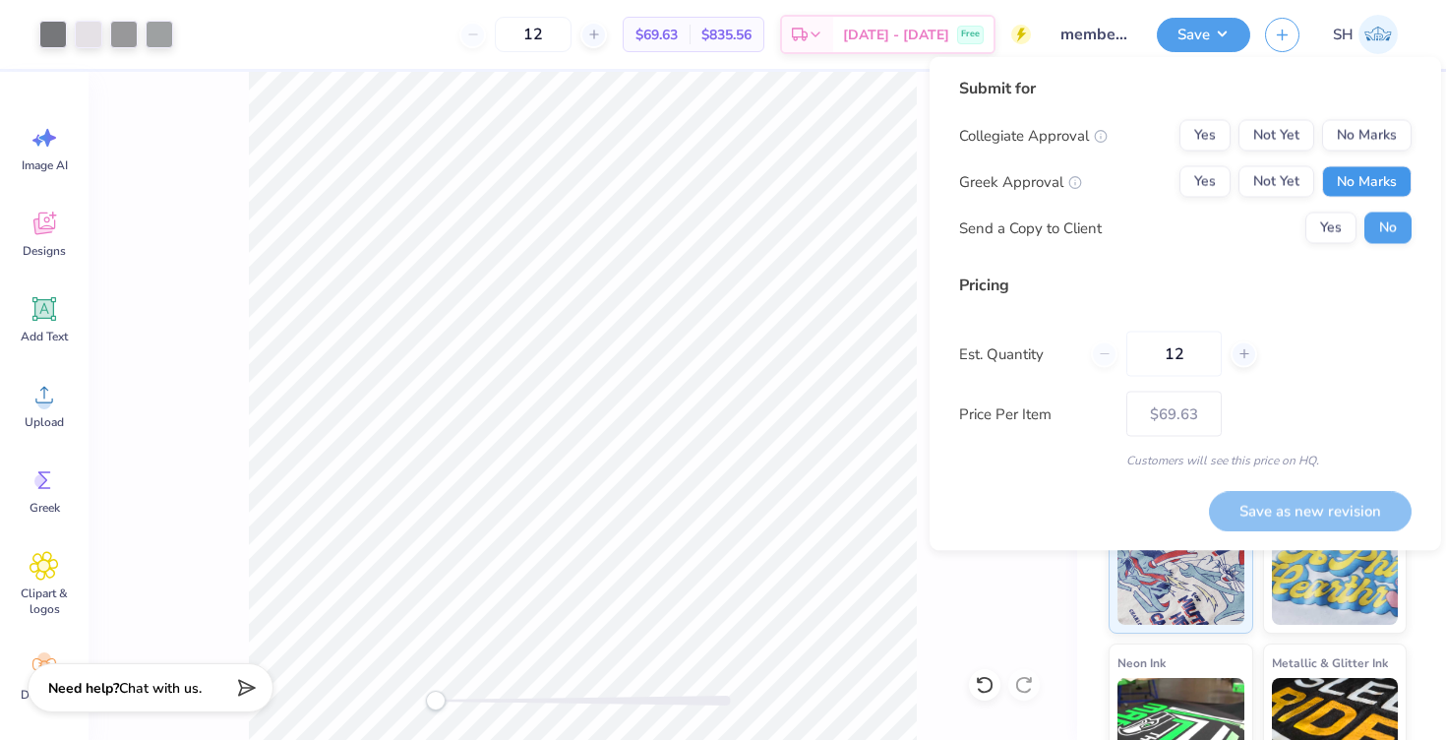
click at [788, 175] on button "No Marks" at bounding box center [1367, 181] width 90 height 31
click at [788, 132] on button "Not Yet" at bounding box center [1277, 135] width 76 height 31
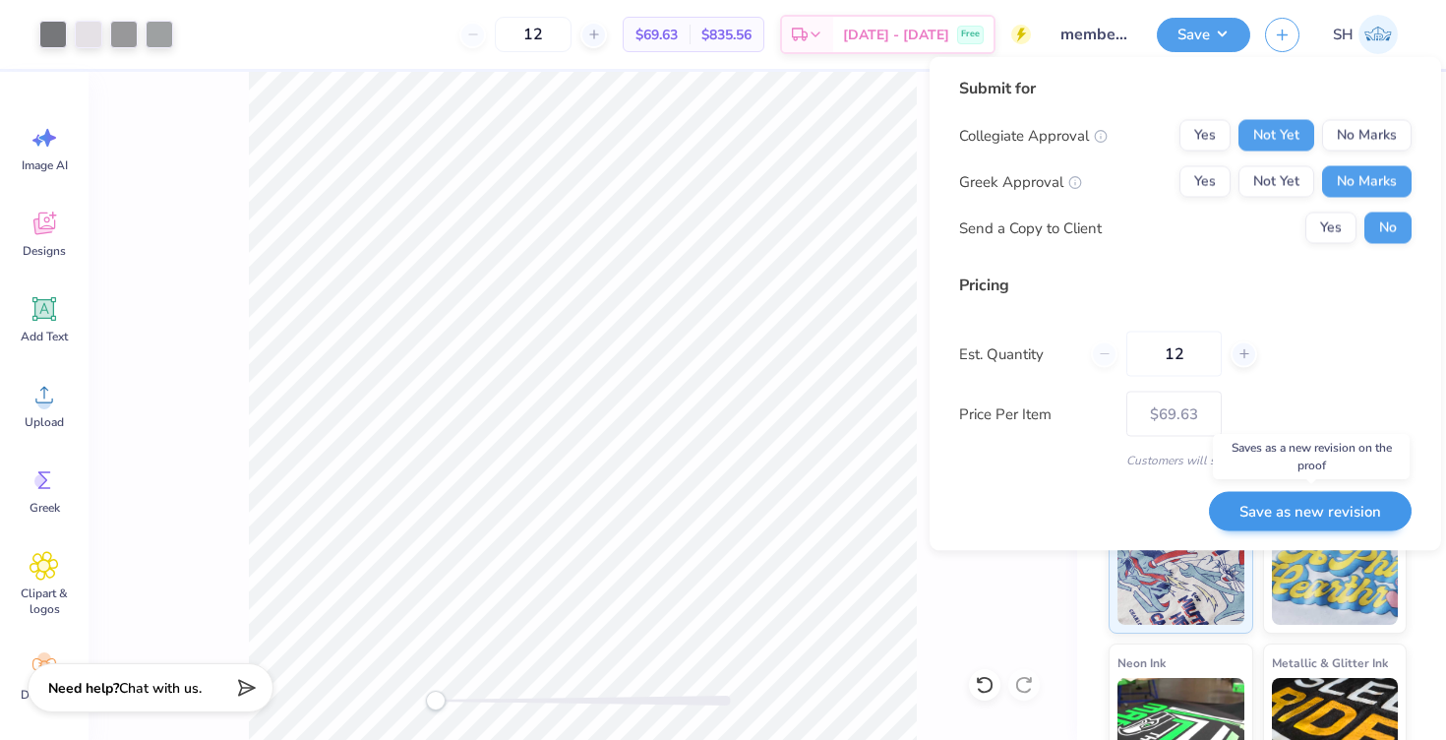
click at [788, 491] on button "Save as new revision" at bounding box center [1310, 511] width 203 height 40
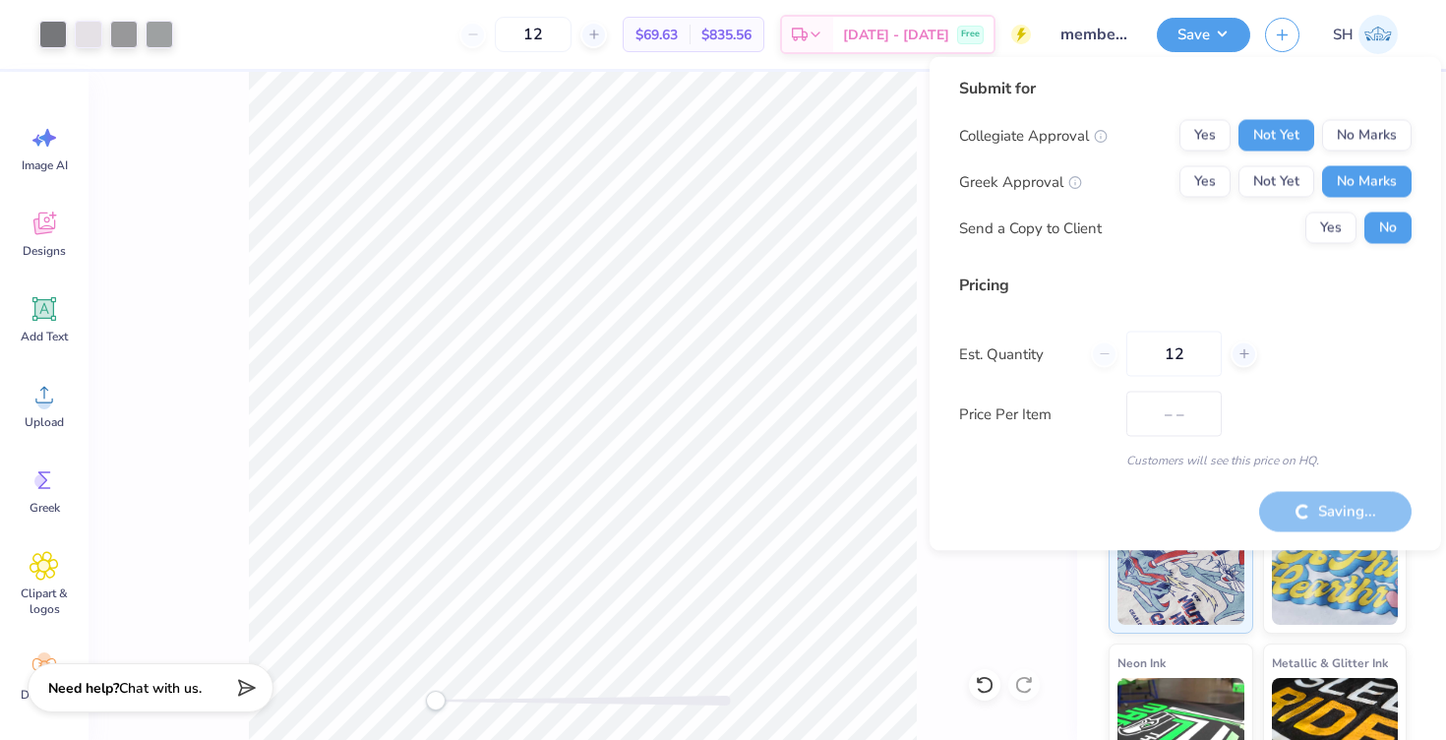
type input "$69.63"
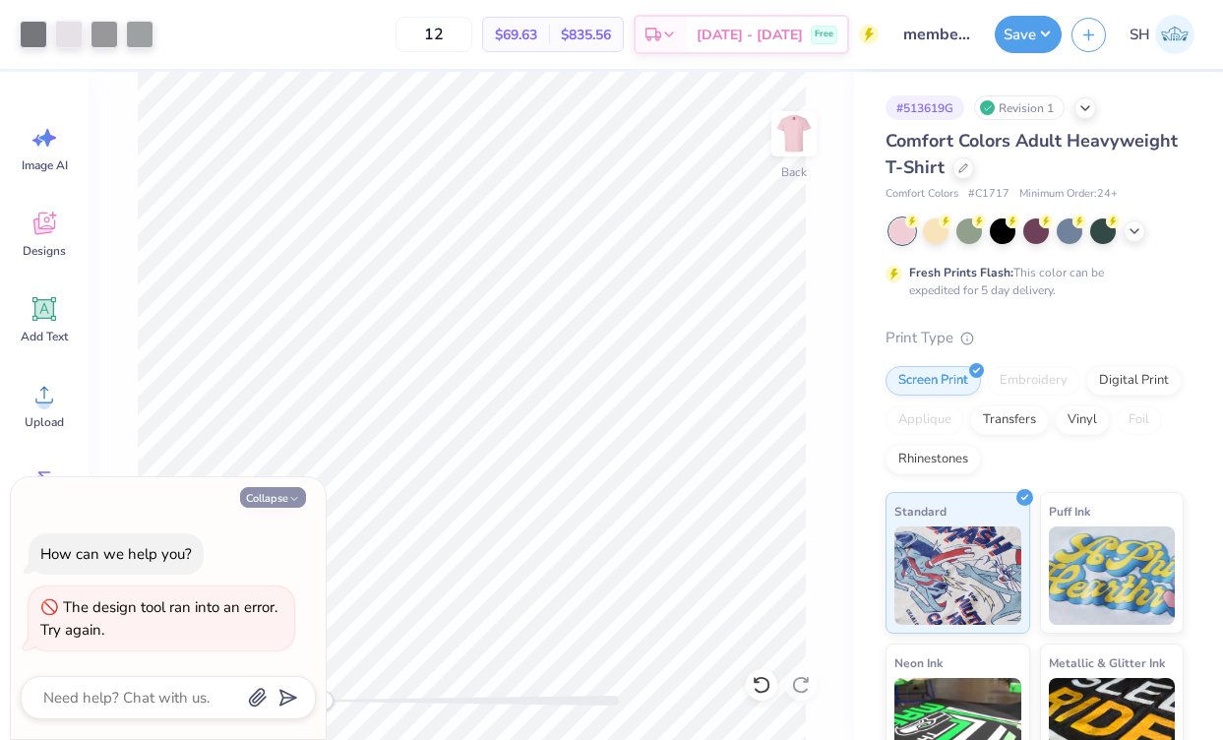
click at [303, 496] on button "Collapse" at bounding box center [273, 497] width 66 height 21
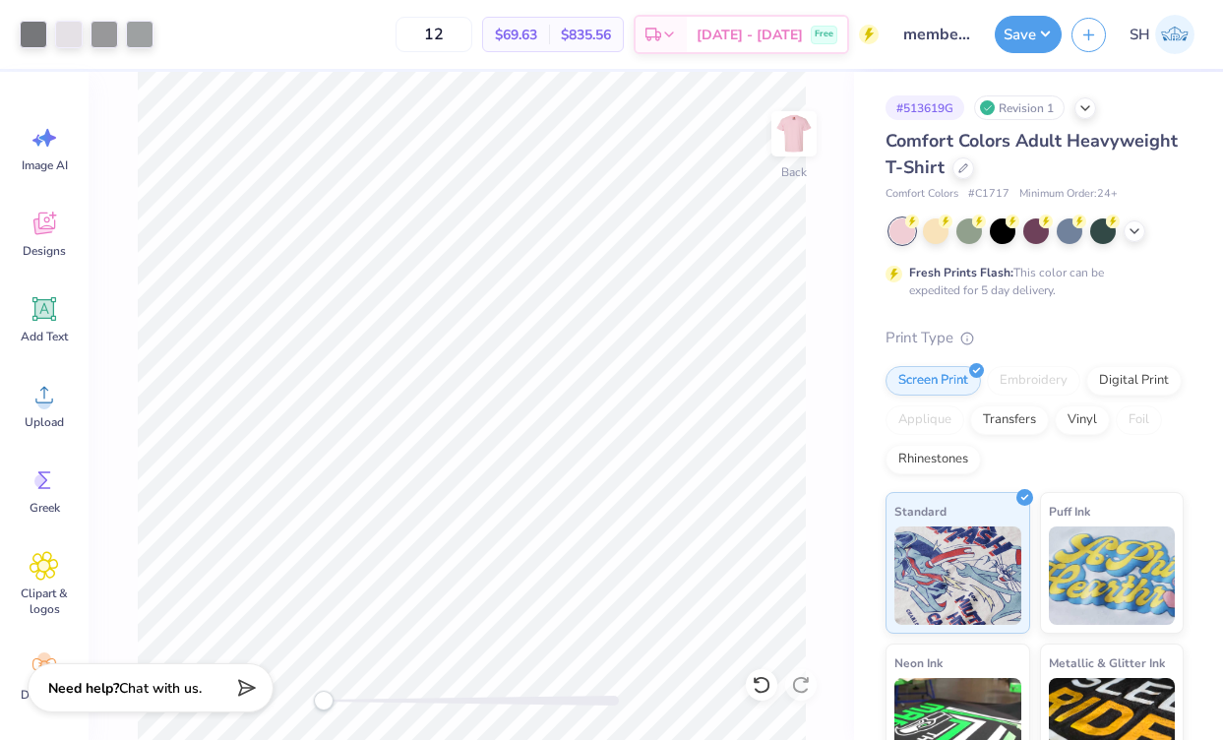
type textarea "x"
click at [57, 222] on icon at bounding box center [45, 224] width 30 height 30
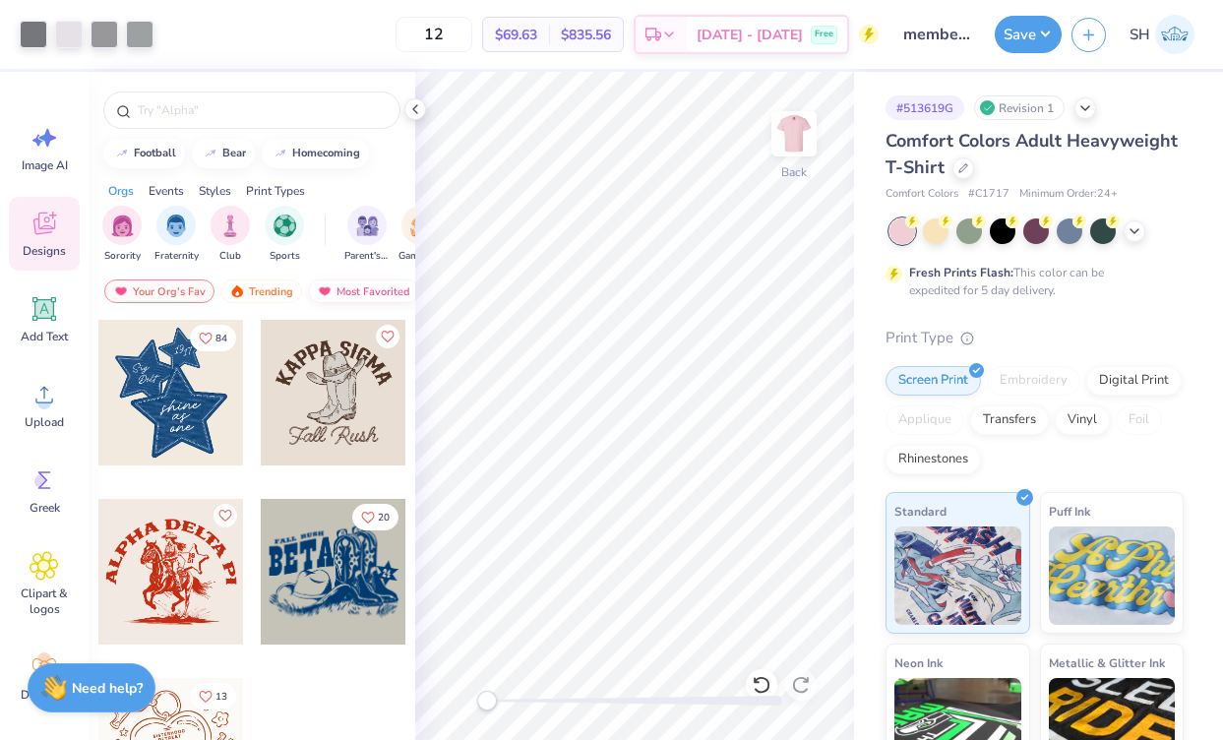
click at [341, 281] on div "Most Favorited" at bounding box center [363, 291] width 111 height 24
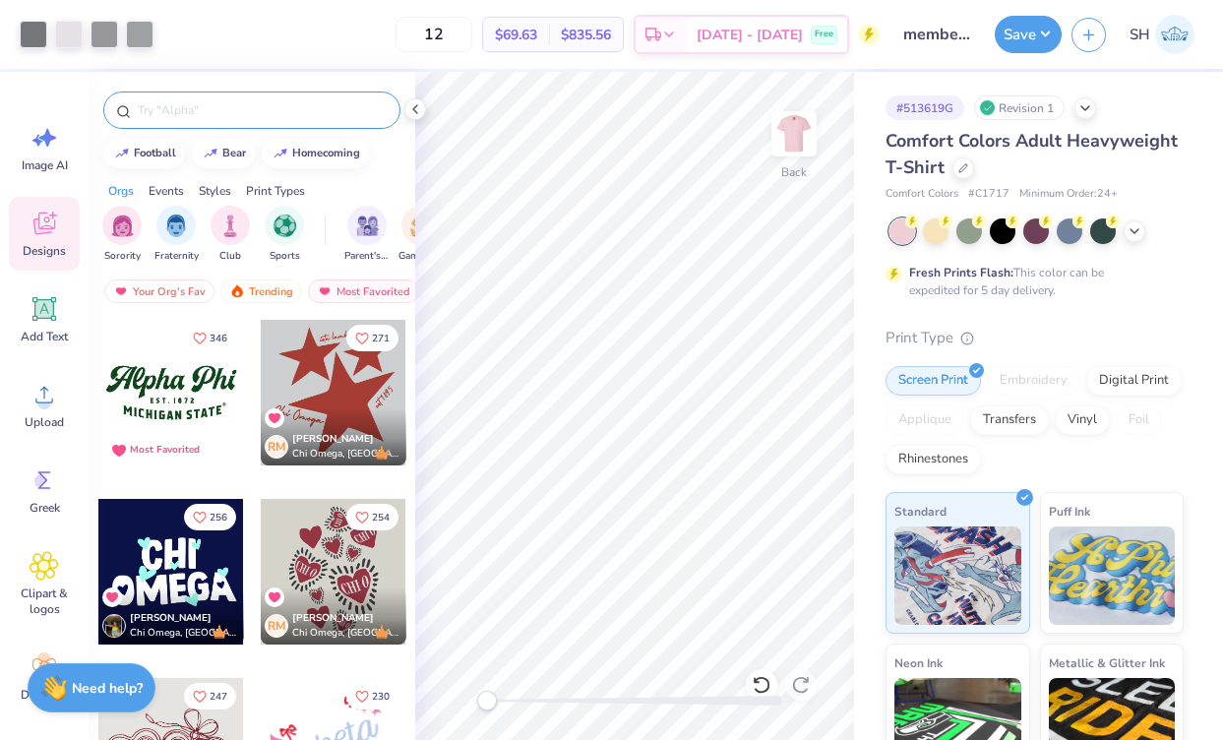
click at [287, 114] on input "text" at bounding box center [262, 110] width 252 height 20
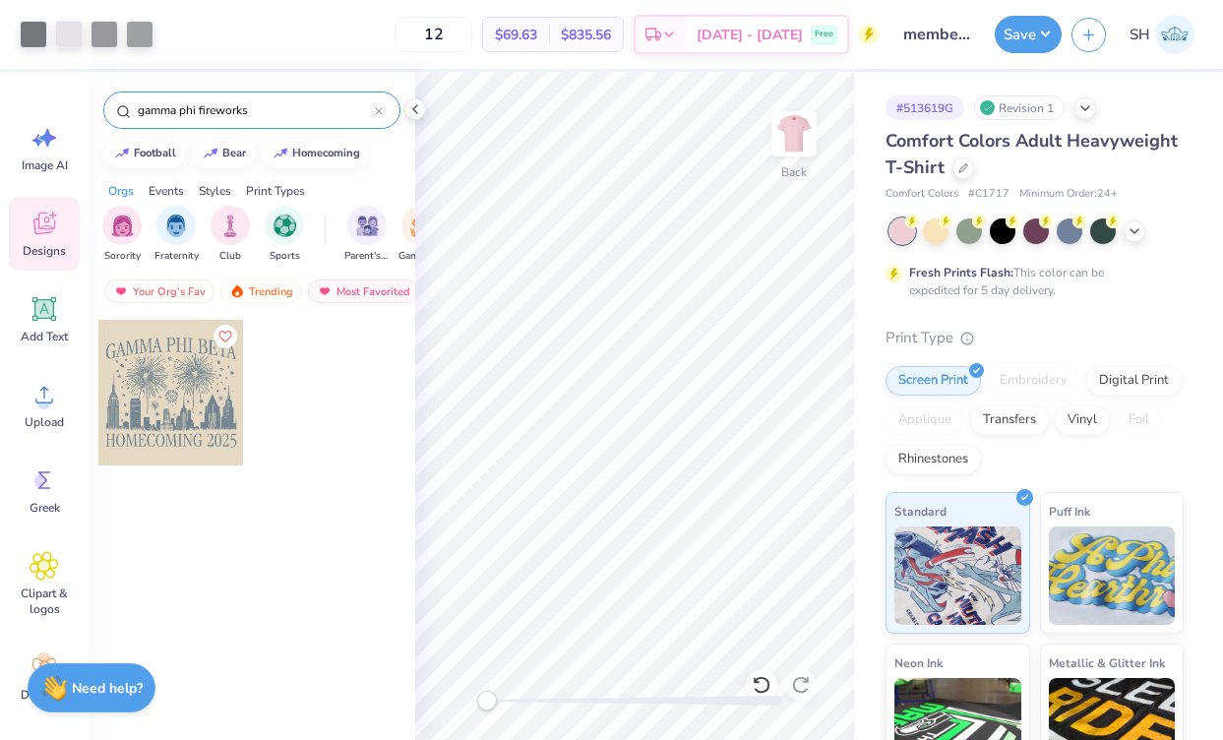
type input "gamma phi fireworks"
click at [188, 413] on div at bounding box center [171, 393] width 146 height 146
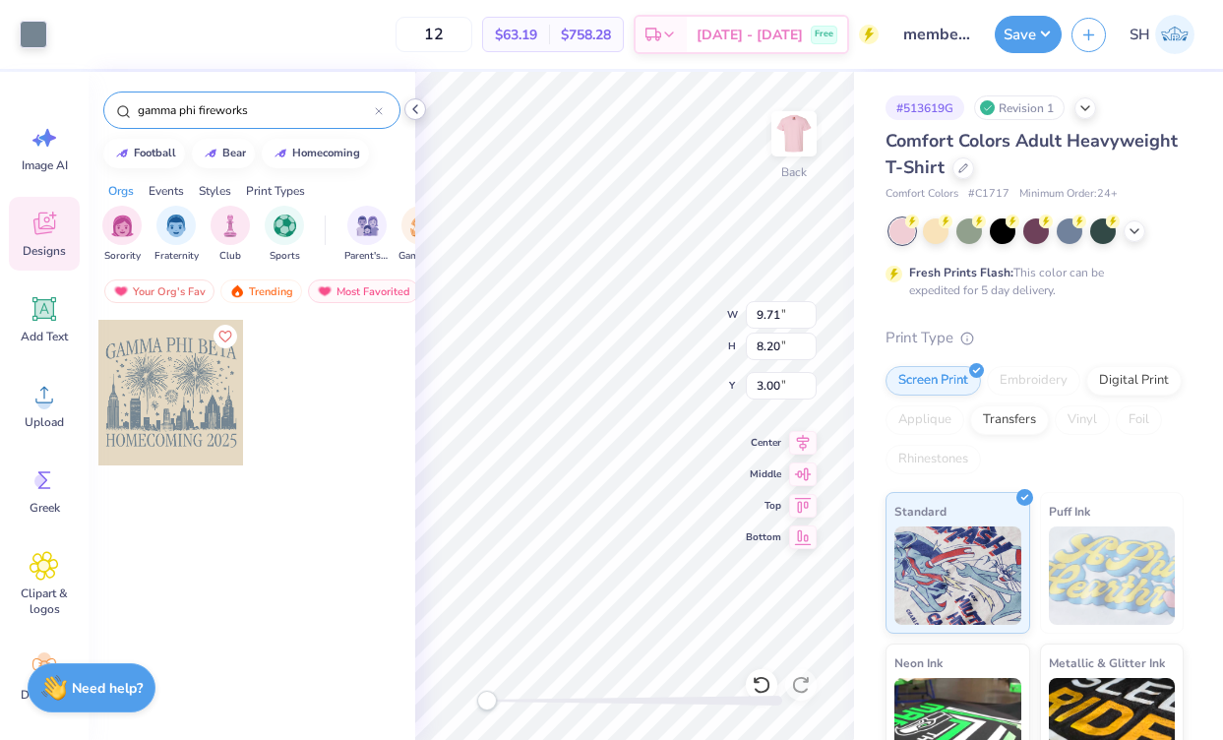
click at [410, 105] on icon at bounding box center [415, 109] width 16 height 16
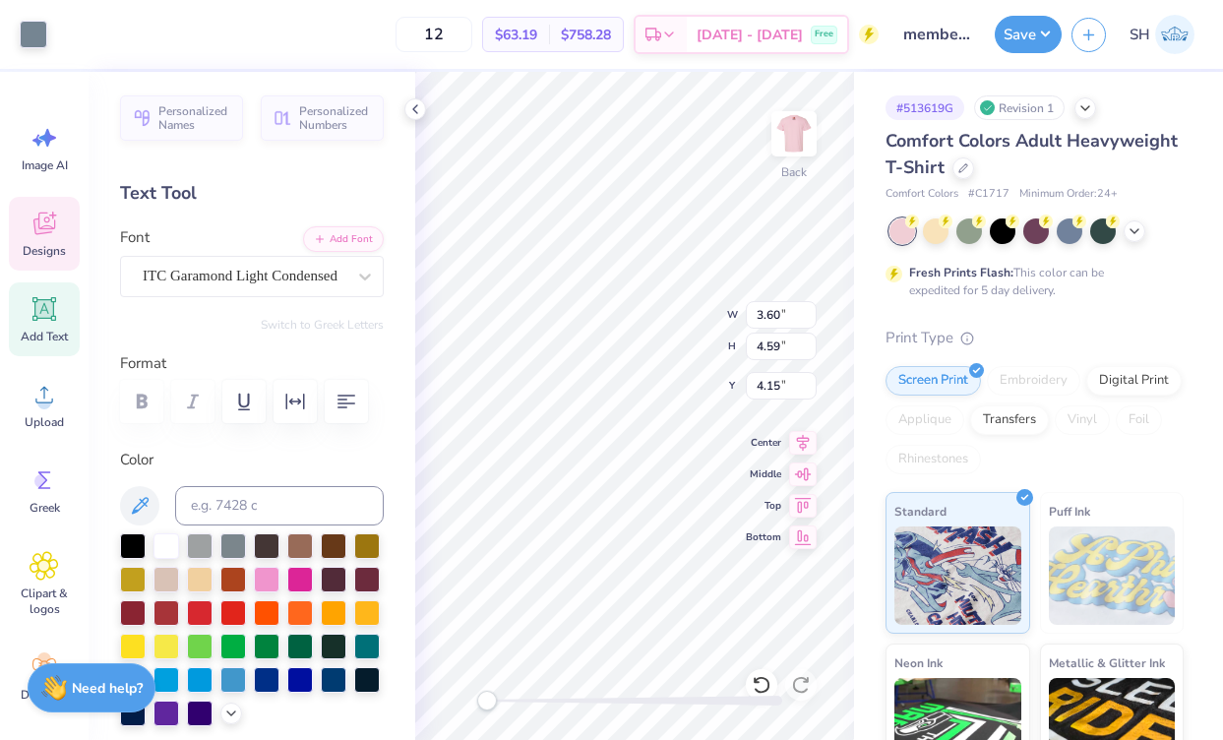
type input "3.60"
type input "4.59"
type input "4.15"
type textarea "WOMEN IN BUSINESS"
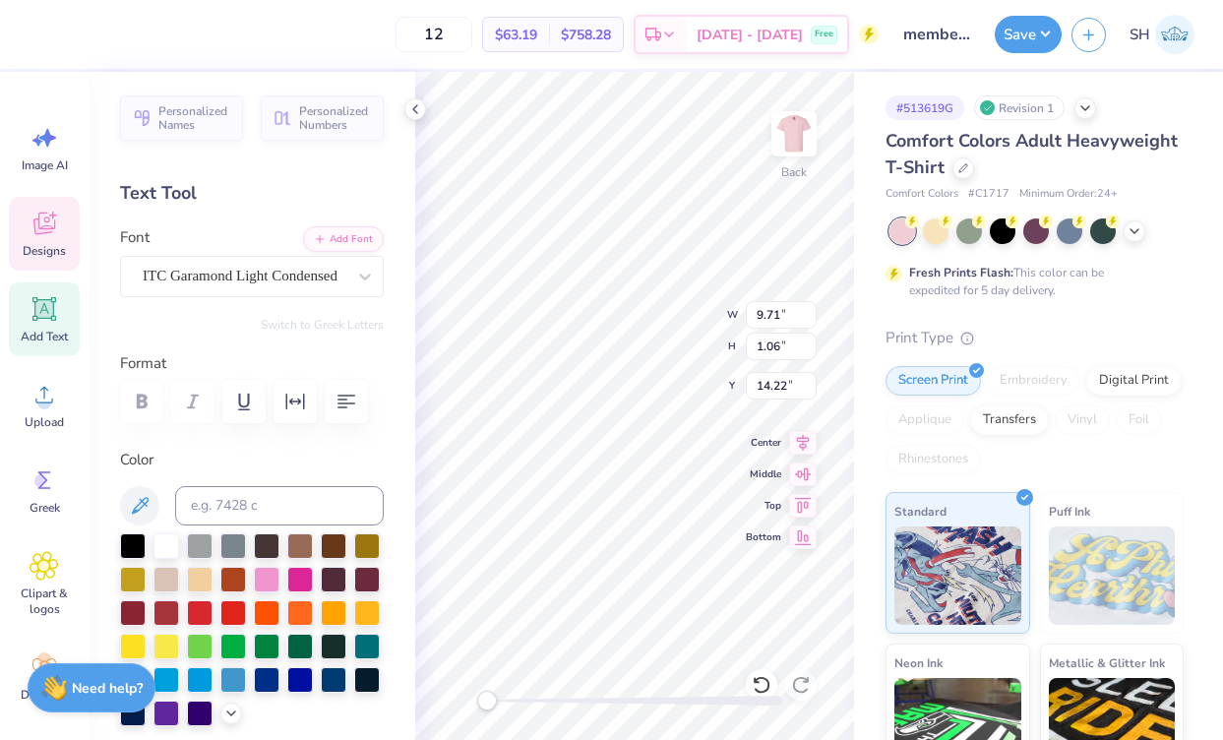
scroll to position [0, 0]
type textarea "[PERSON_NAME] [GEOGRAPHIC_DATA]"
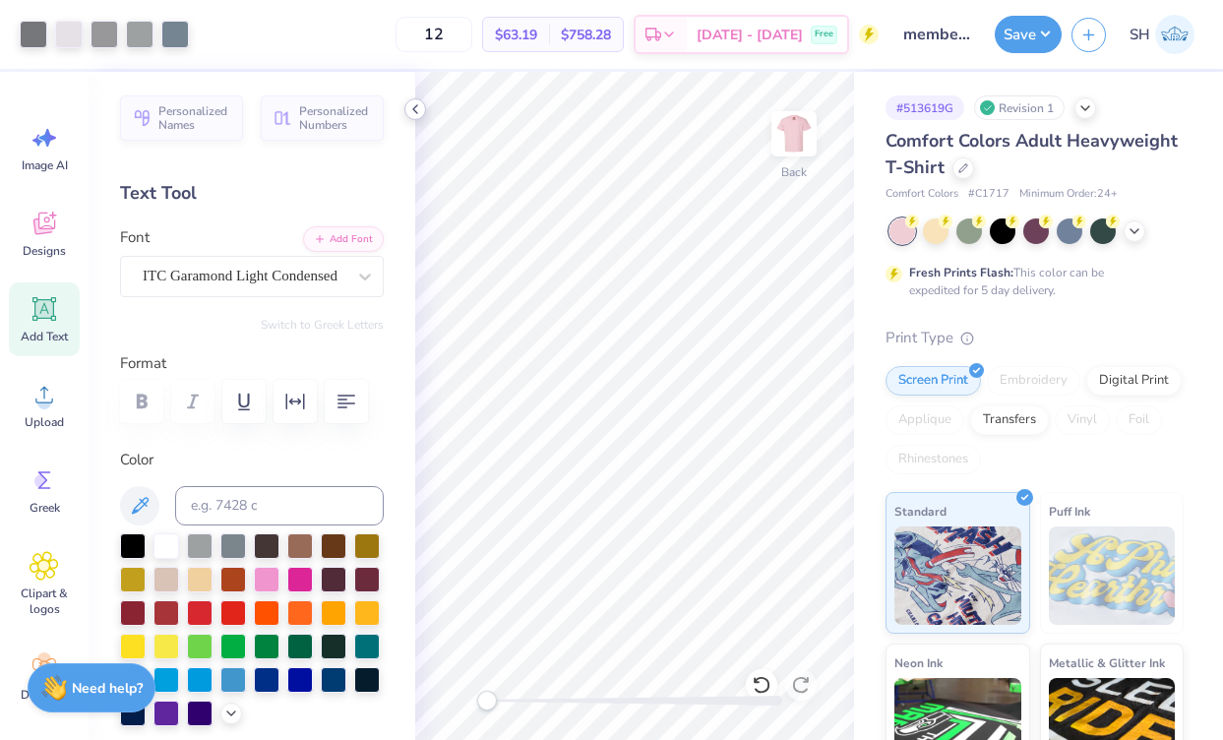
click at [409, 114] on icon at bounding box center [415, 109] width 16 height 16
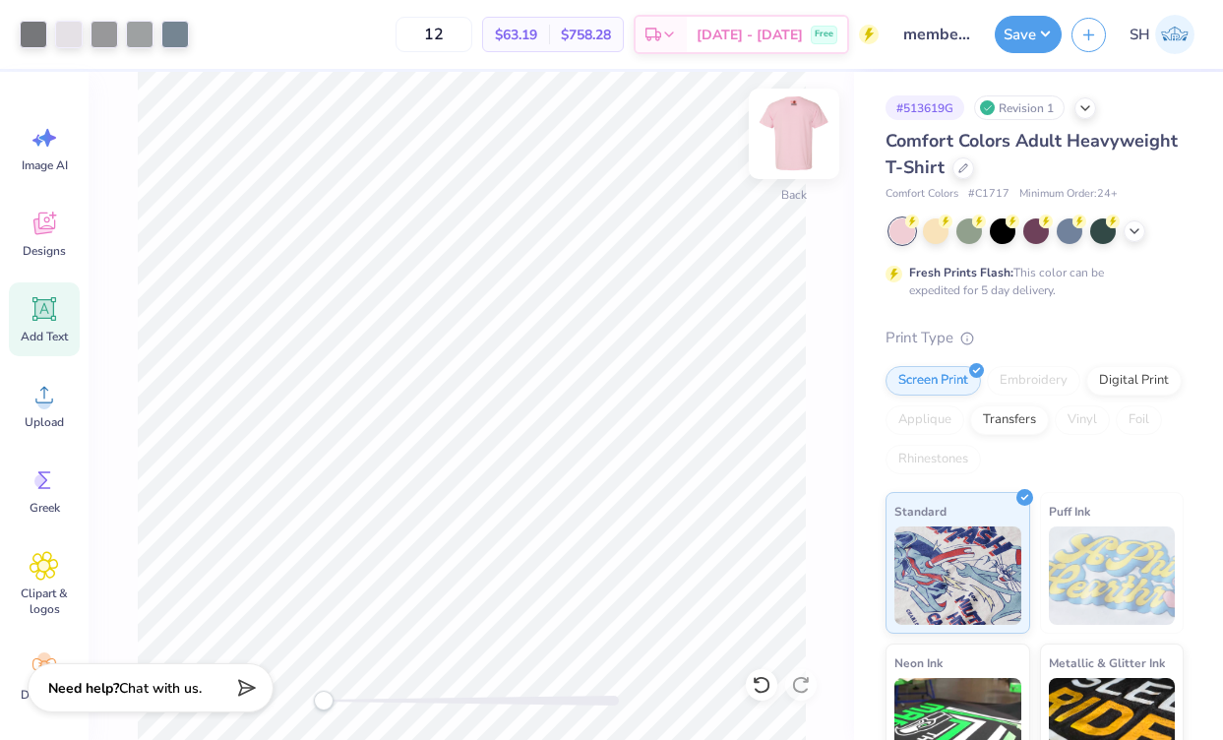
click at [788, 130] on img at bounding box center [794, 133] width 79 height 79
click at [788, 134] on img at bounding box center [794, 133] width 79 height 79
click at [788, 29] on button "Save" at bounding box center [1028, 31] width 67 height 37
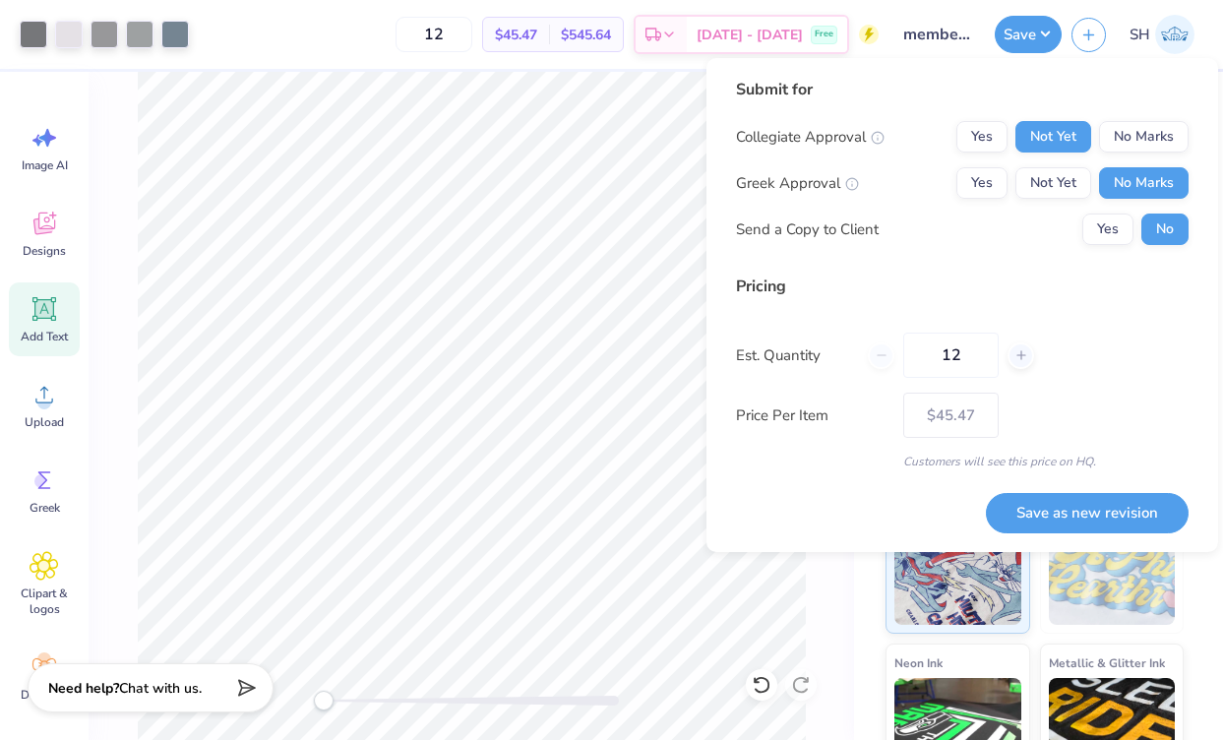
click at [788, 507] on button "Save as new revision" at bounding box center [1087, 513] width 203 height 40
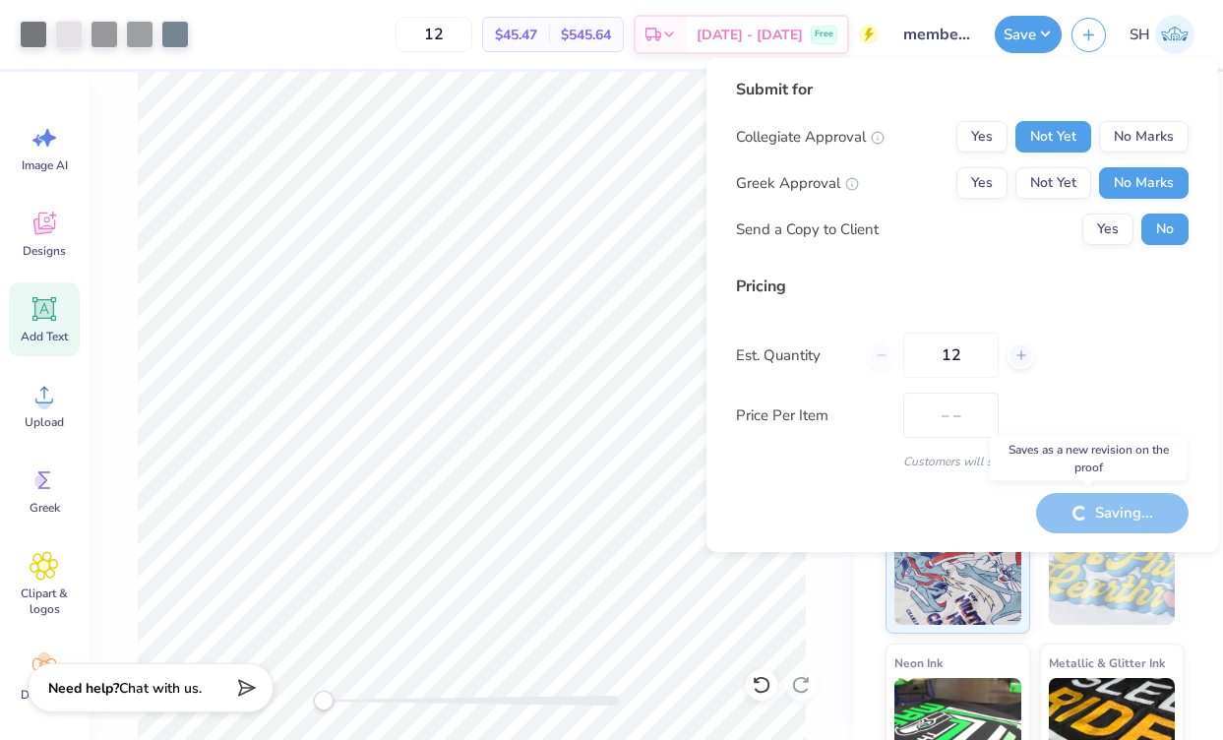
type input "$45.47"
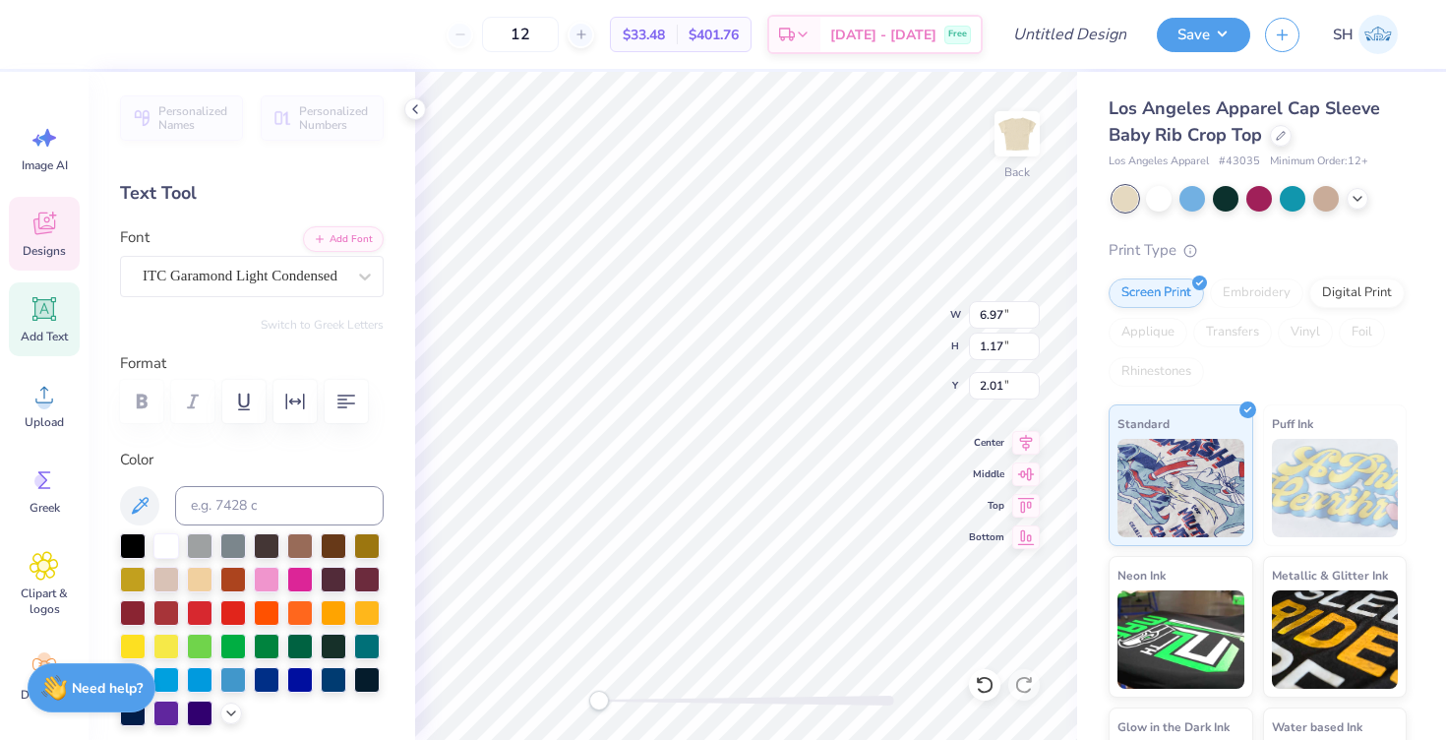
type textarea "Women in Business"
type textarea "WOMEN IN BUSINESS"
type textarea "I"
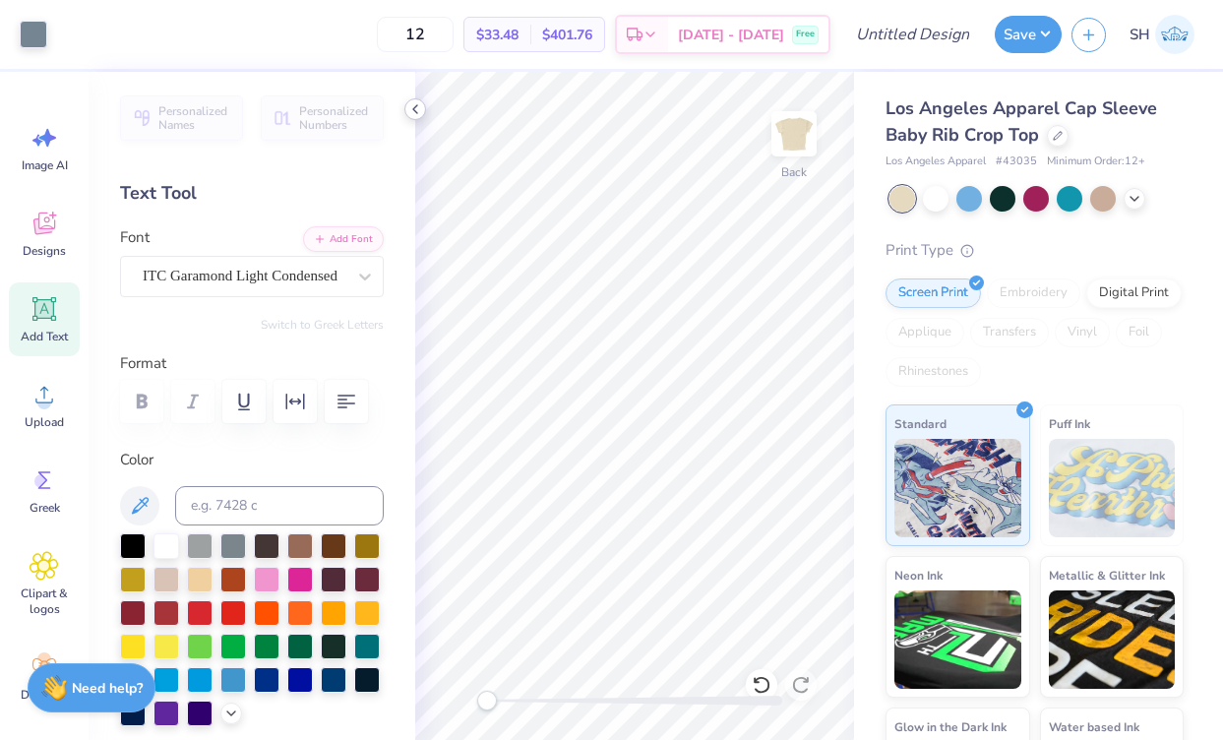
click at [409, 117] on div at bounding box center [415, 109] width 22 height 22
type textarea "Indianapolis, IN"
click at [1053, 137] on icon at bounding box center [1058, 134] width 10 height 10
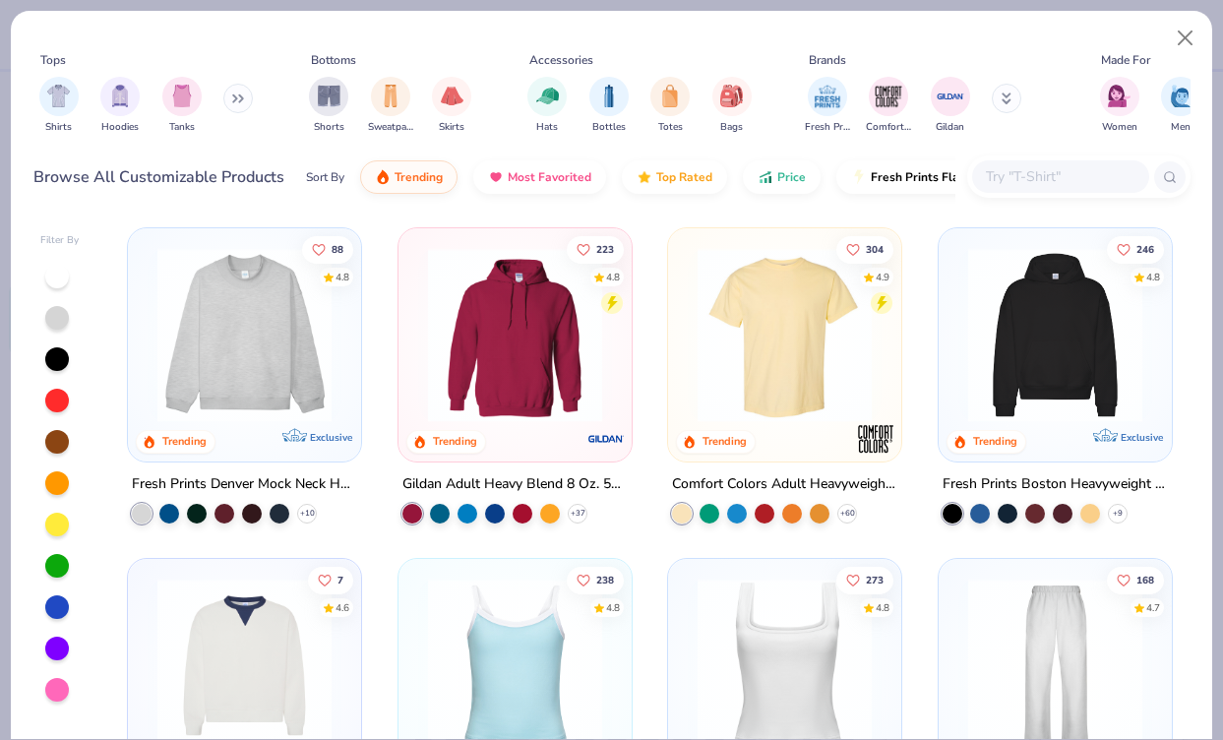
click at [1002, 189] on div at bounding box center [1060, 176] width 177 height 32
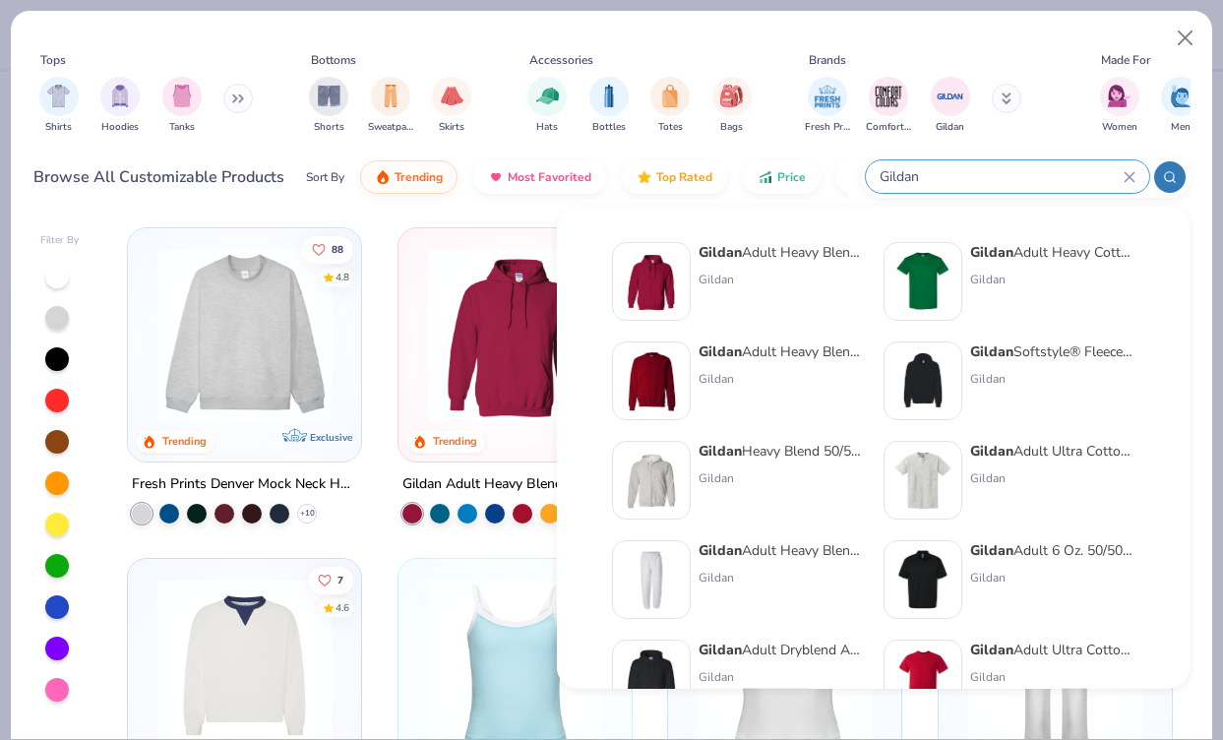
type input "Gildan"
click at [950, 282] on img at bounding box center [922, 281] width 61 height 61
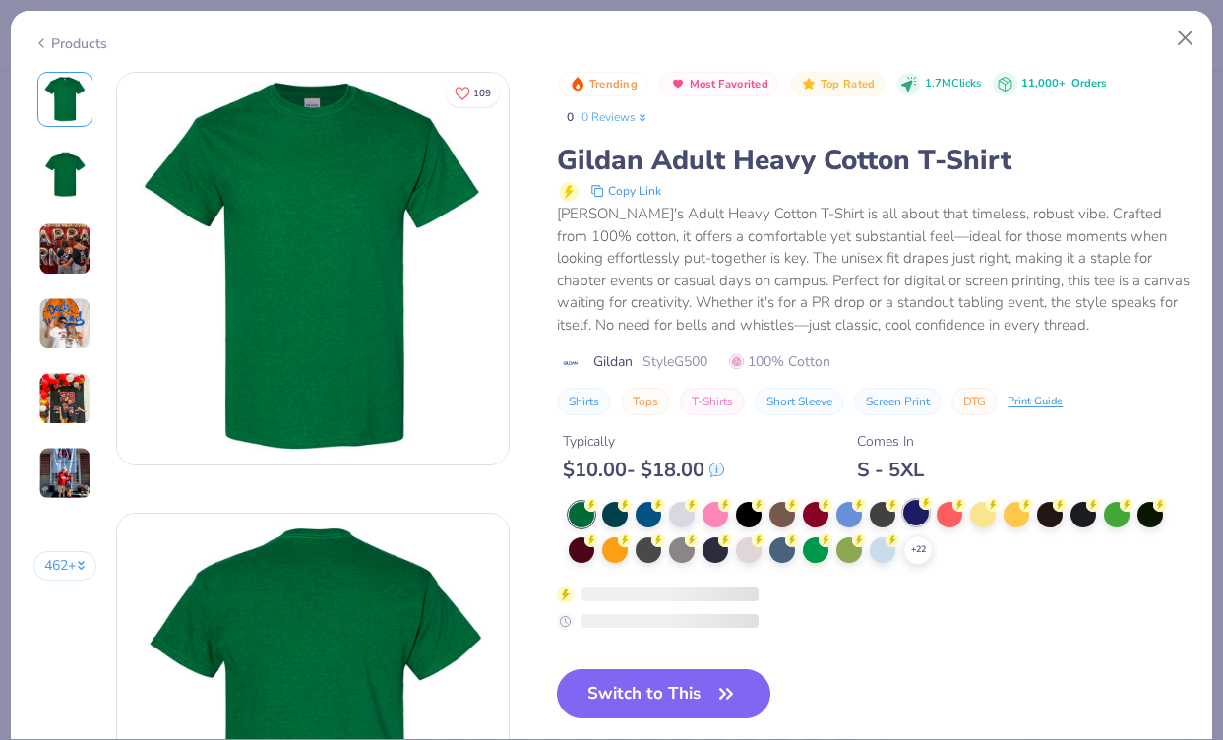
click at [919, 518] on div at bounding box center [916, 513] width 26 height 26
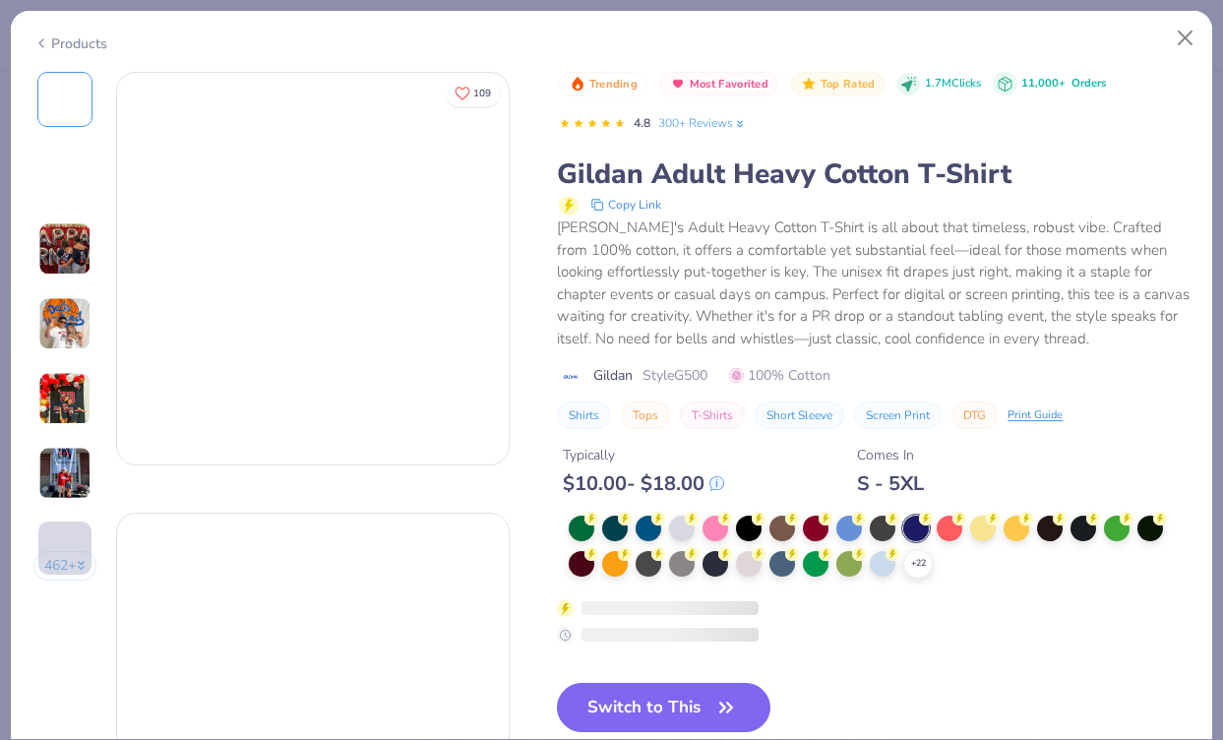
click at [915, 522] on div at bounding box center [916, 529] width 26 height 26
drag, startPoint x: 919, startPoint y: 518, endPoint x: 1184, endPoint y: 38, distance: 547.4
click at [1184, 38] on button "Close" at bounding box center [1185, 38] width 37 height 37
